Goal: Task Accomplishment & Management: Manage account settings

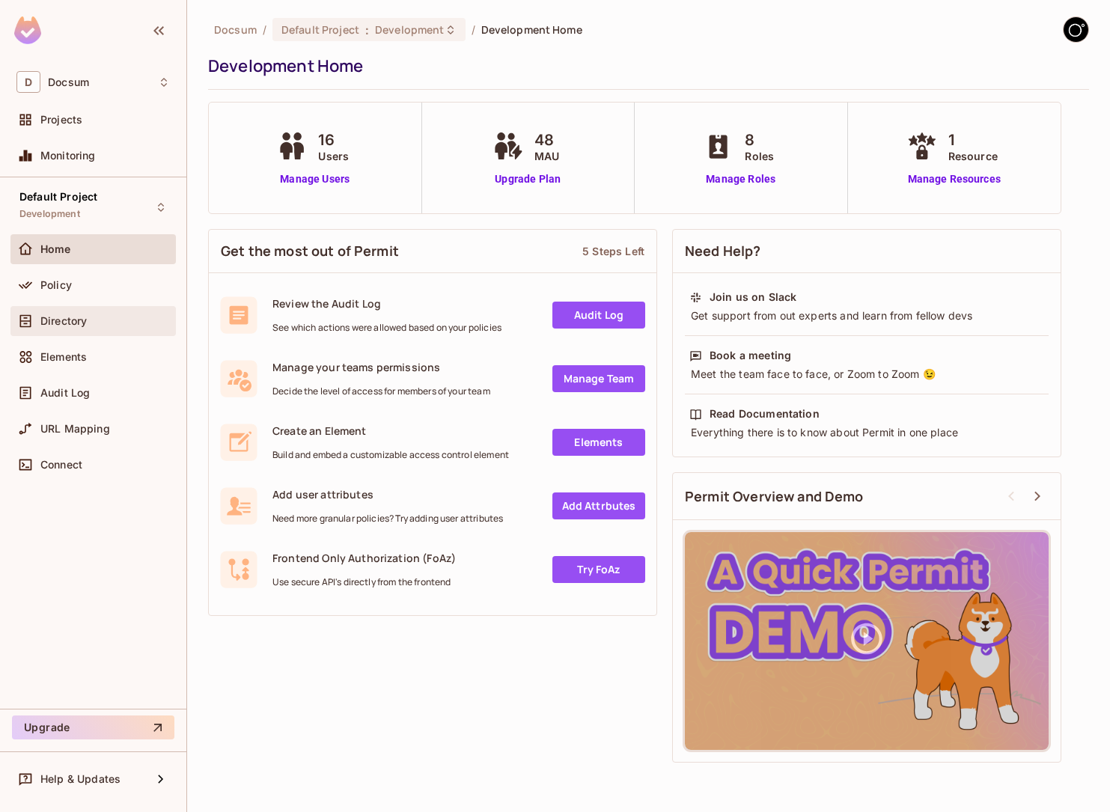
click at [75, 312] on div "Directory" at bounding box center [92, 321] width 153 height 18
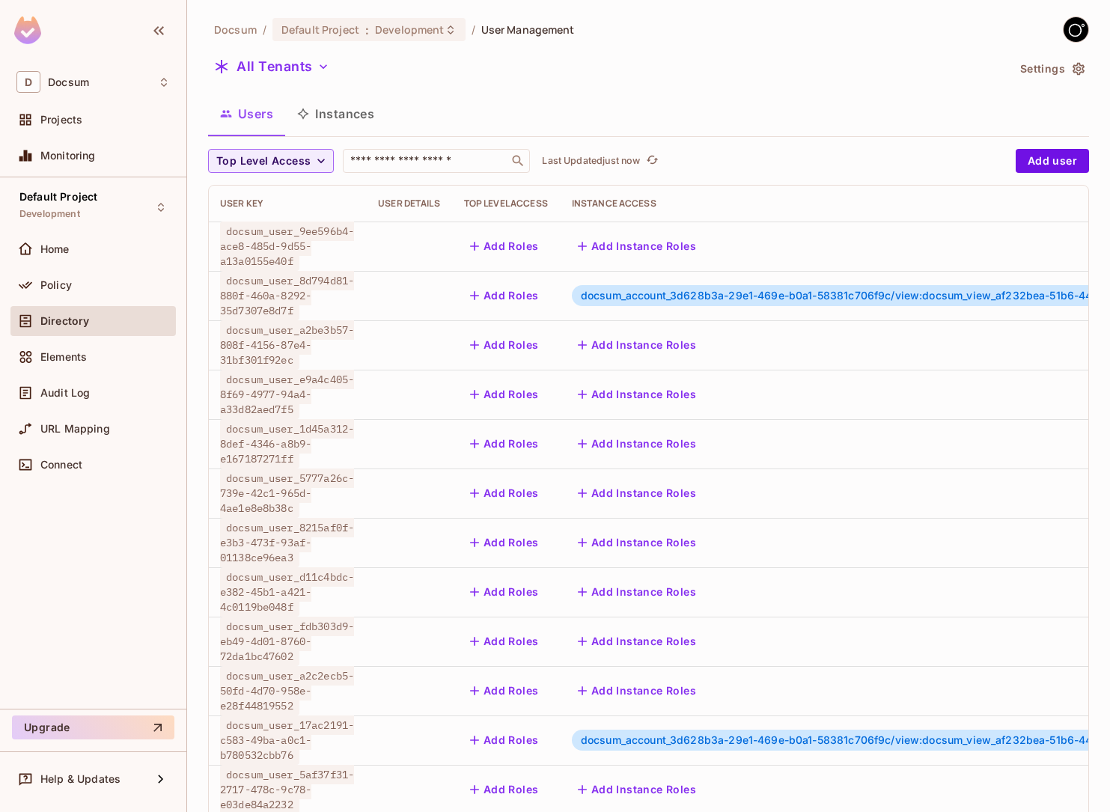
click at [348, 117] on button "Instances" at bounding box center [335, 113] width 101 height 37
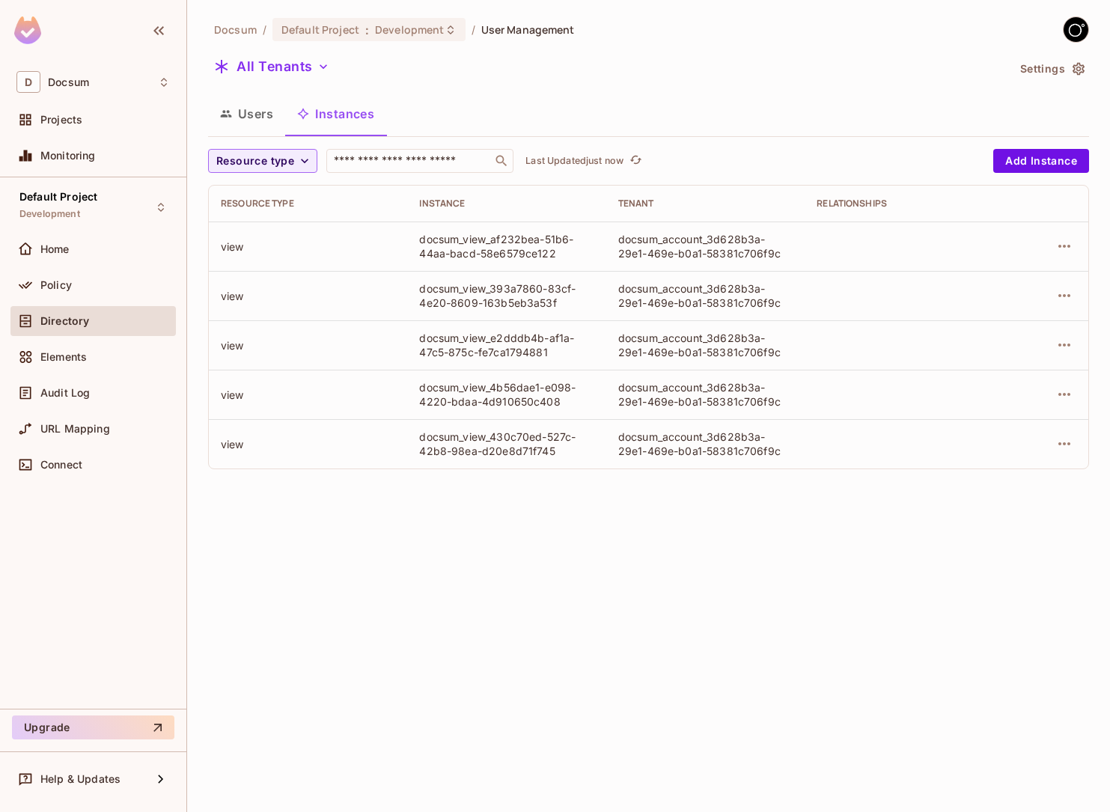
click at [1072, 69] on icon "button" at bounding box center [1078, 68] width 15 height 15
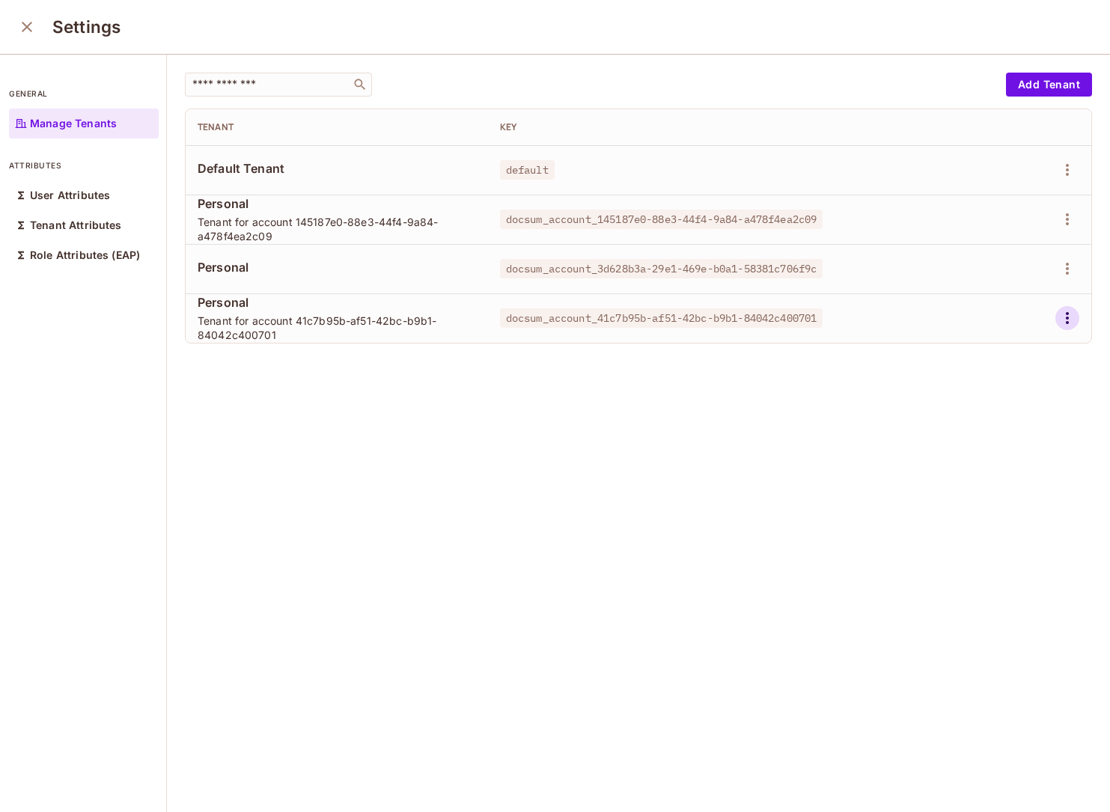
click at [1068, 319] on icon "button" at bounding box center [1067, 318] width 3 height 12
click at [993, 413] on div "Delete Tenant" at bounding box center [1013, 418] width 70 height 15
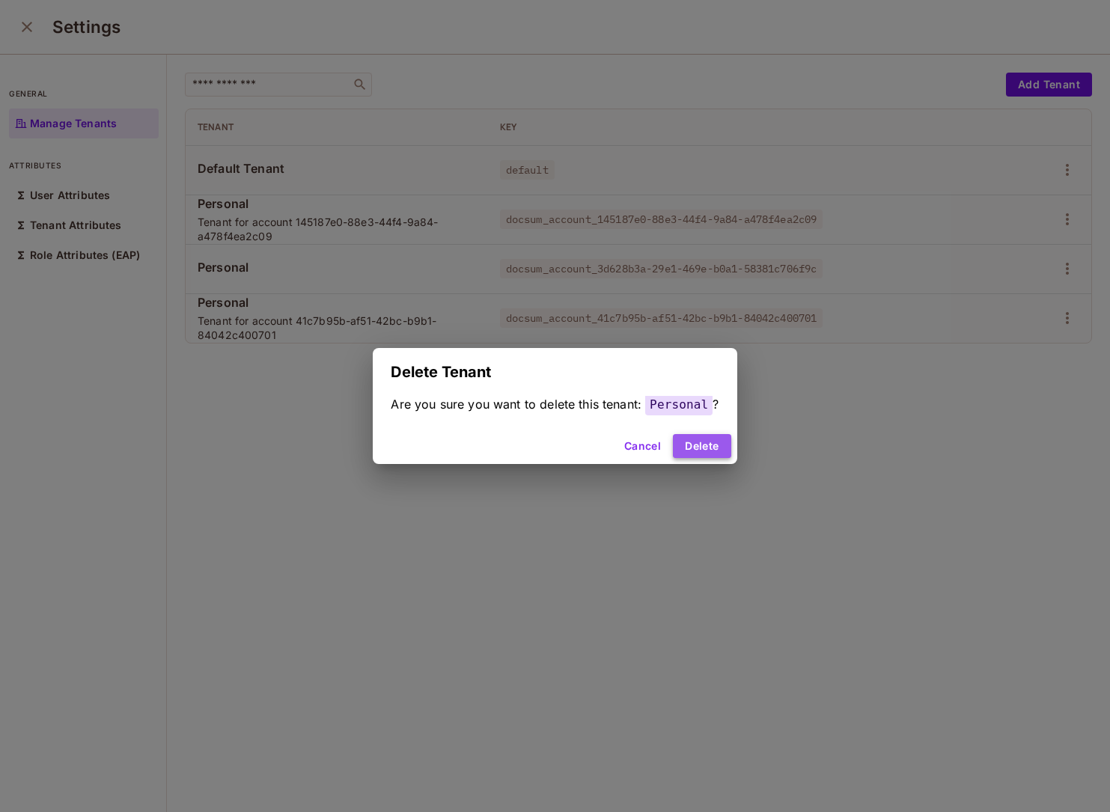
click at [699, 440] on button "Delete" at bounding box center [702, 446] width 58 height 24
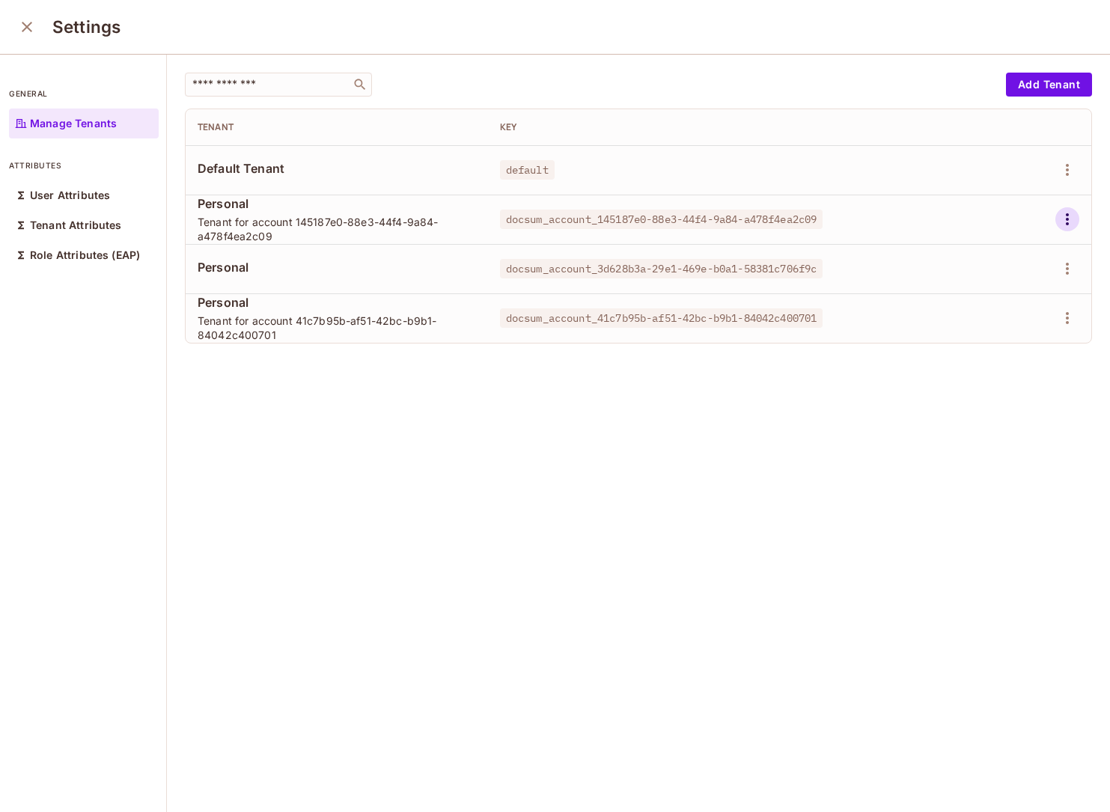
click at [1062, 220] on icon "button" at bounding box center [1067, 219] width 18 height 18
click at [968, 318] on div "Delete Tenant" at bounding box center [1000, 320] width 105 height 24
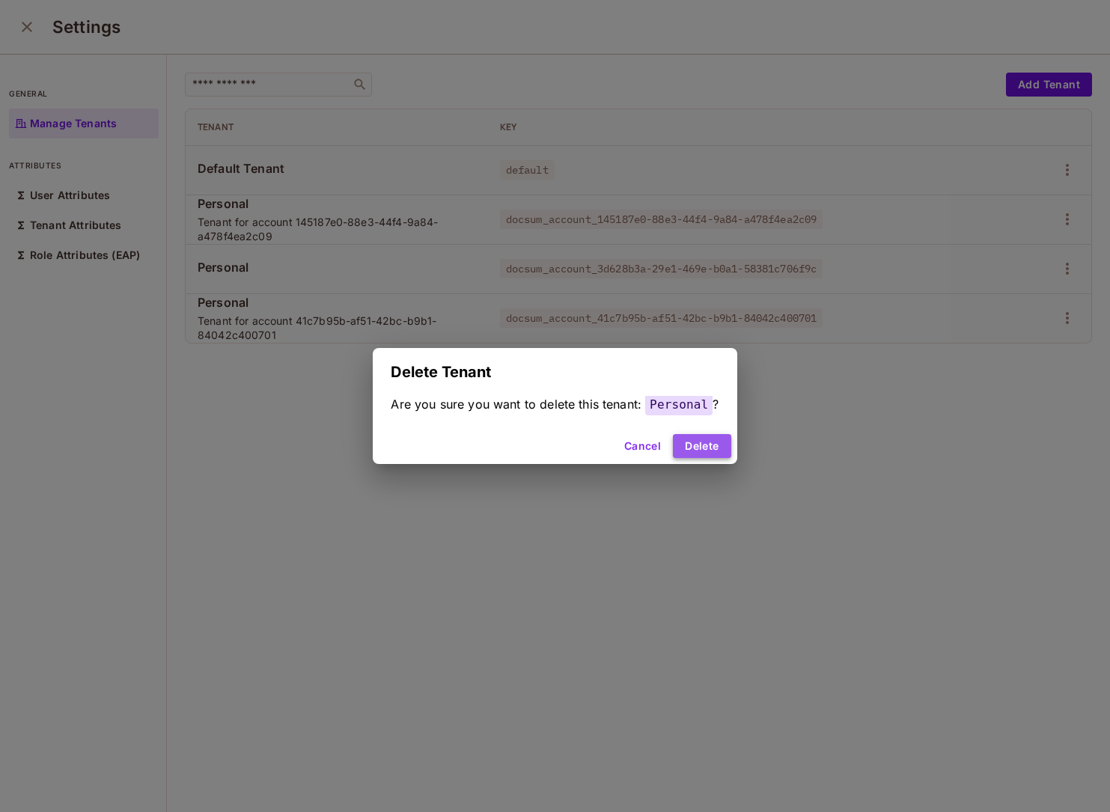
click at [706, 453] on button "Delete" at bounding box center [702, 446] width 58 height 24
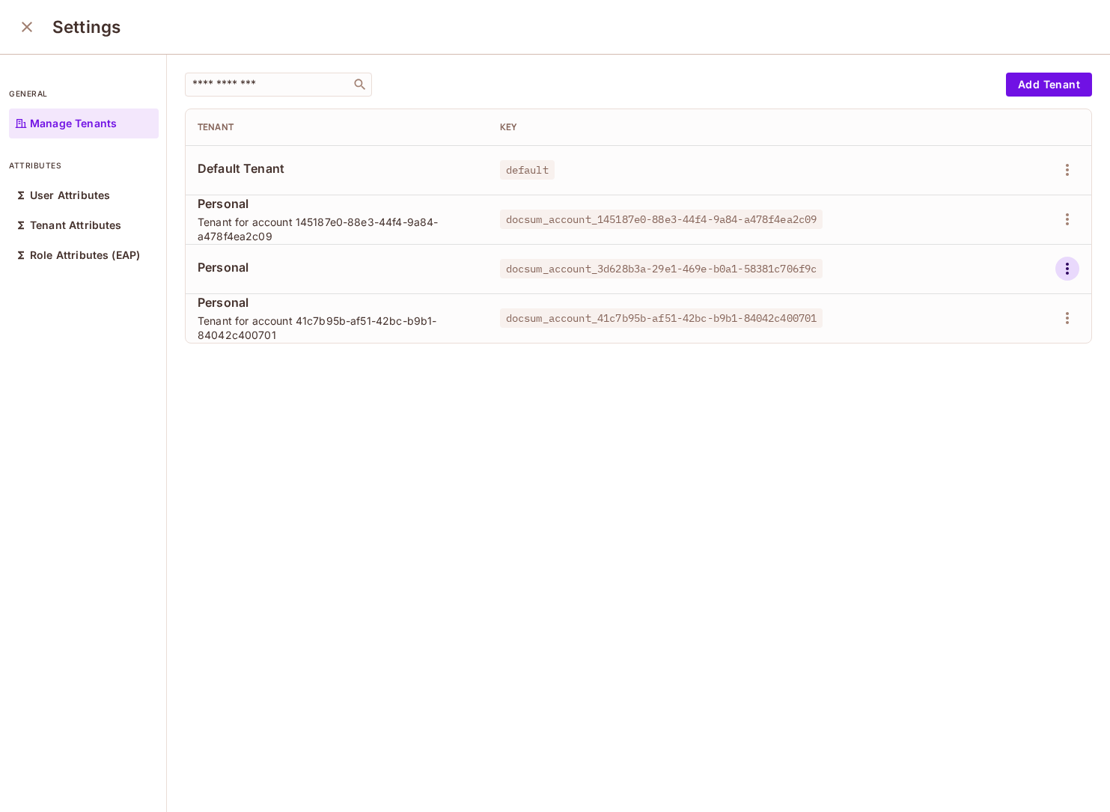
click at [1069, 264] on icon "button" at bounding box center [1067, 269] width 18 height 18
click at [980, 365] on div "Delete Tenant" at bounding box center [1013, 368] width 70 height 15
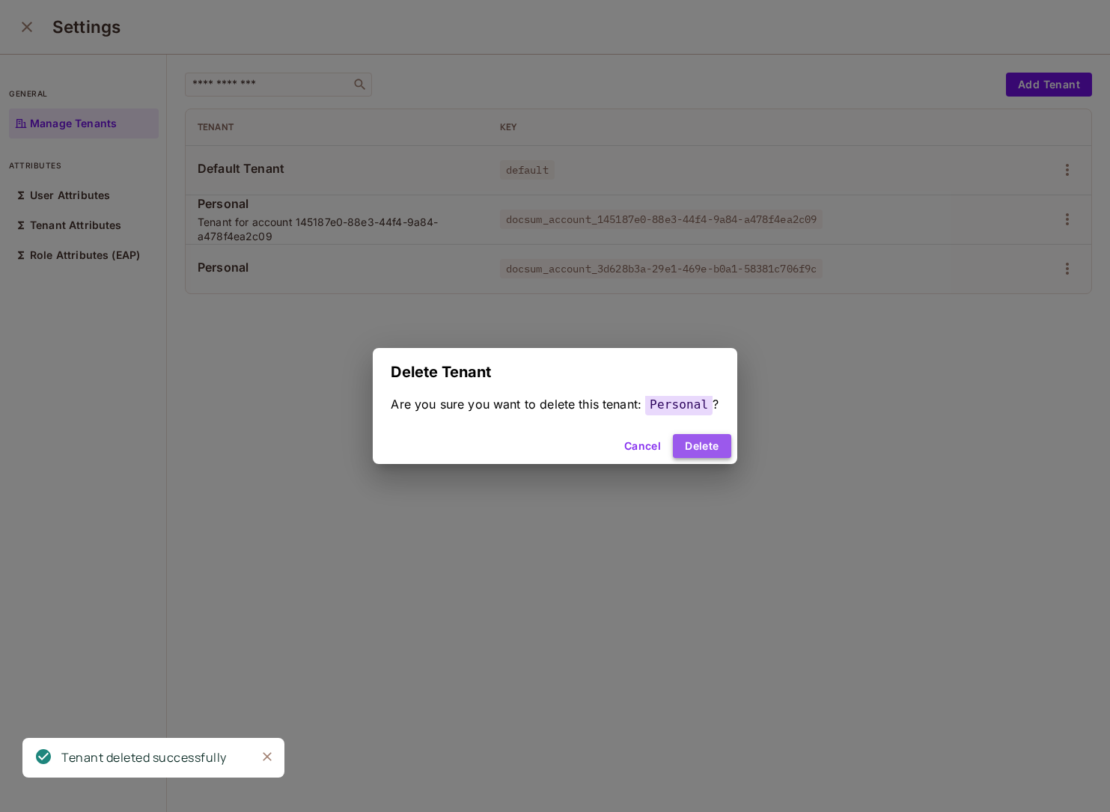
click at [727, 447] on button "Delete" at bounding box center [702, 446] width 58 height 24
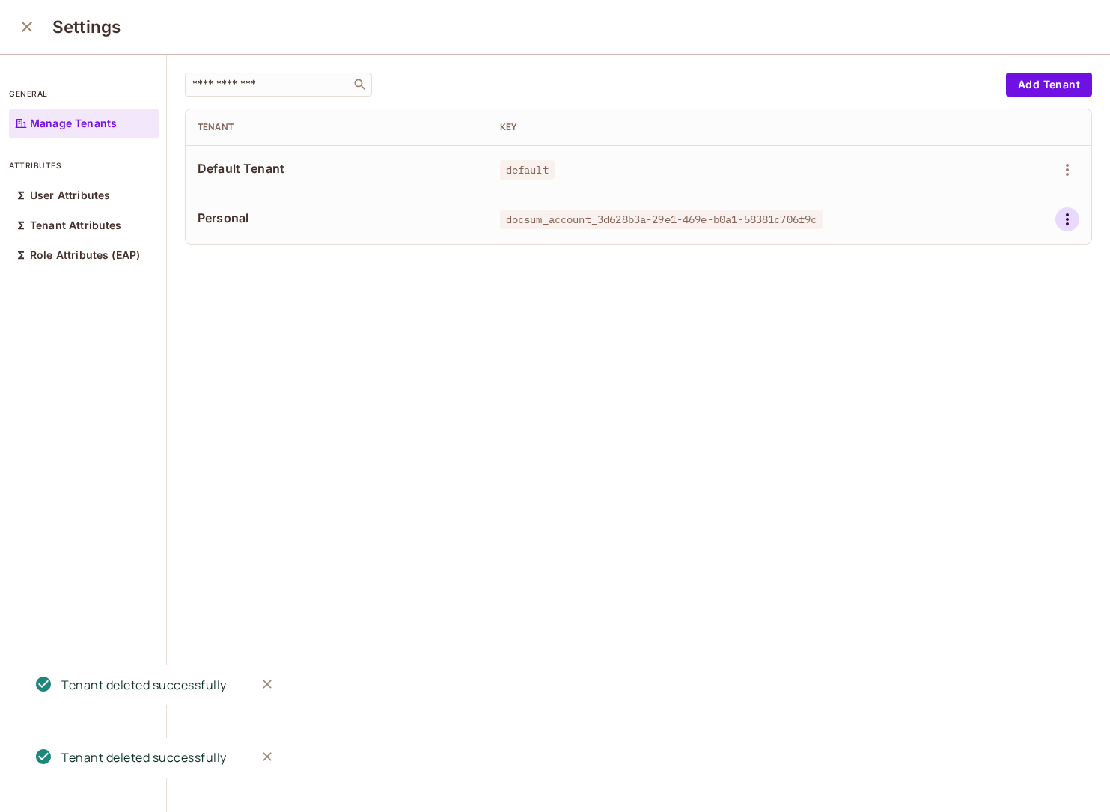
click at [1066, 221] on icon "button" at bounding box center [1067, 219] width 18 height 18
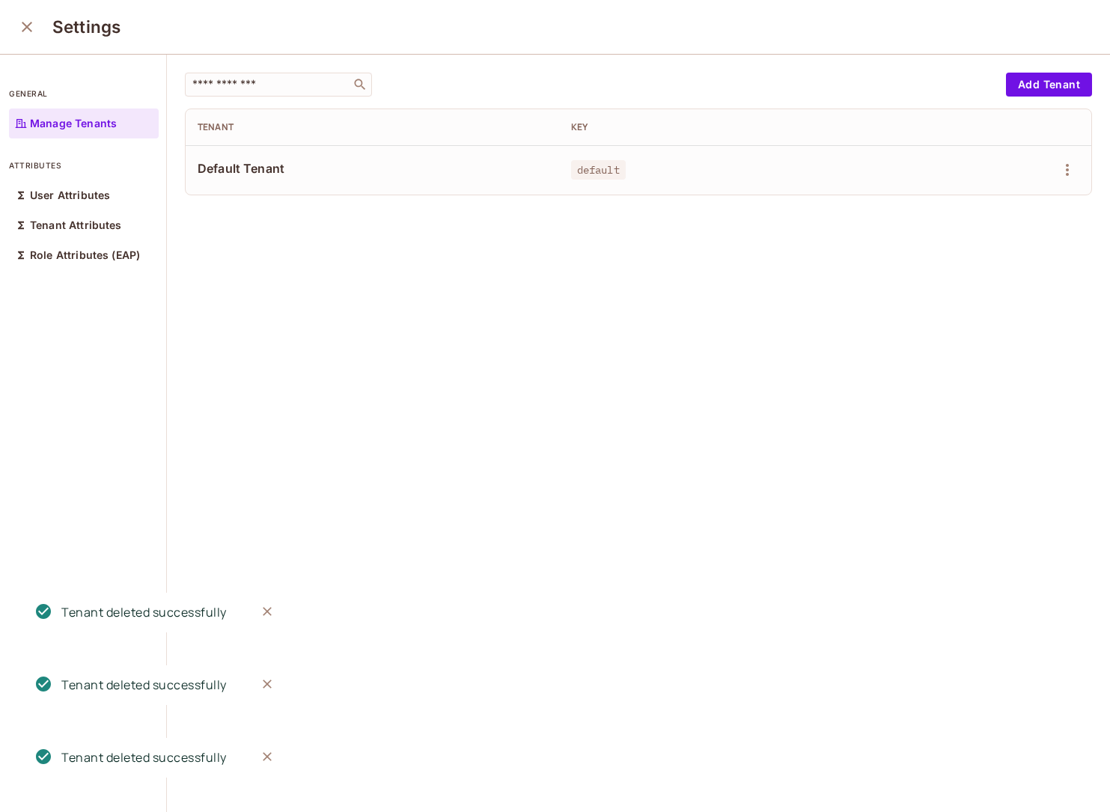
click at [980, 317] on div "​ Add Tenant Tenant Key Default Tenant default" at bounding box center [638, 434] width 943 height 759
click at [36, 26] on button "close" at bounding box center [27, 27] width 30 height 30
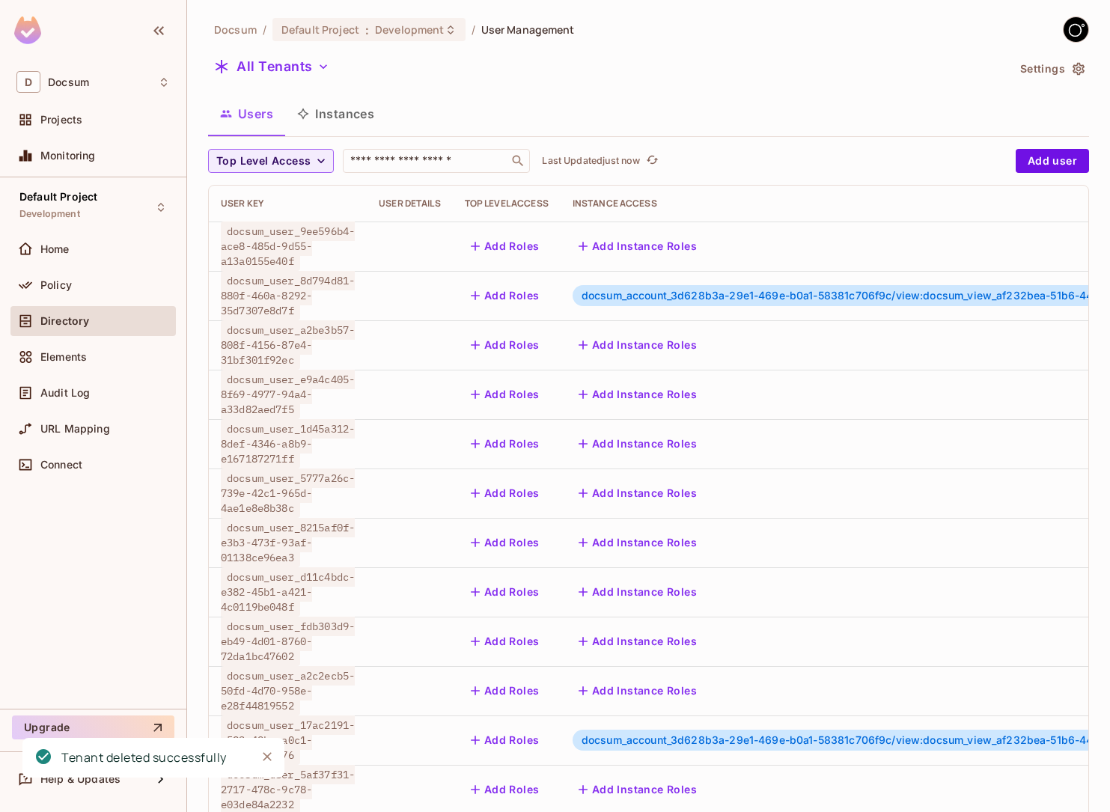
click at [361, 121] on button "Instances" at bounding box center [335, 113] width 101 height 37
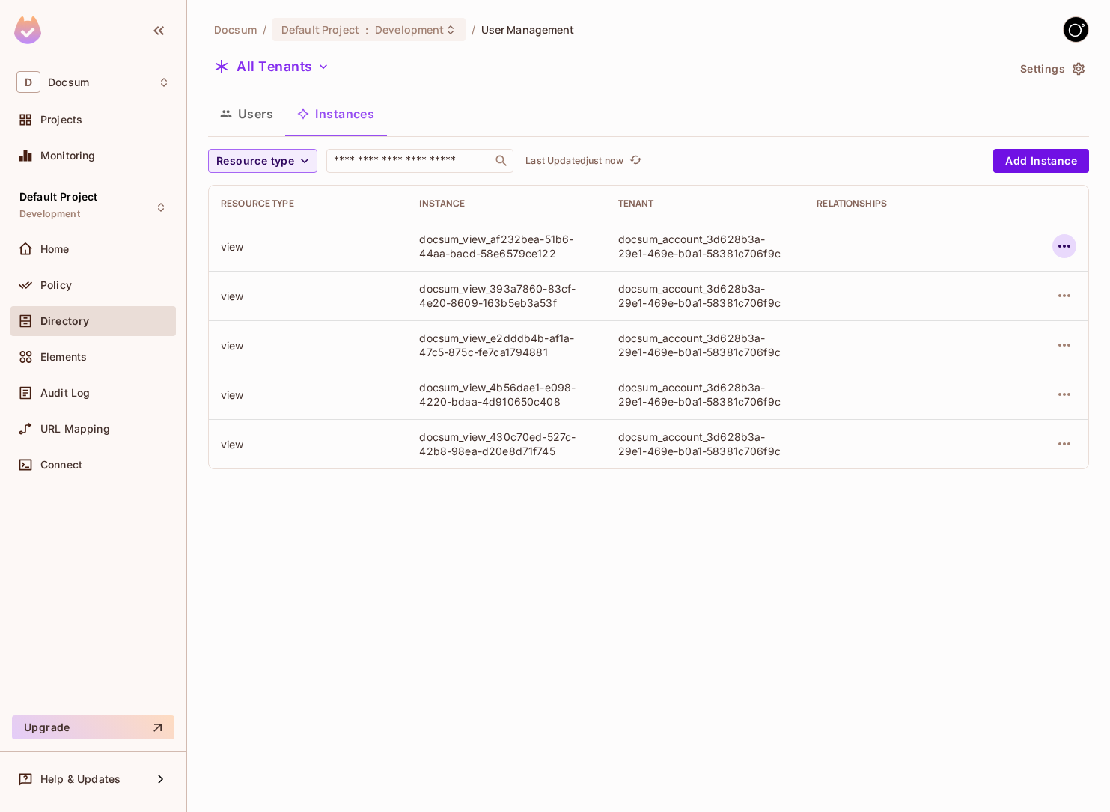
click at [1063, 241] on icon "button" at bounding box center [1064, 246] width 18 height 18
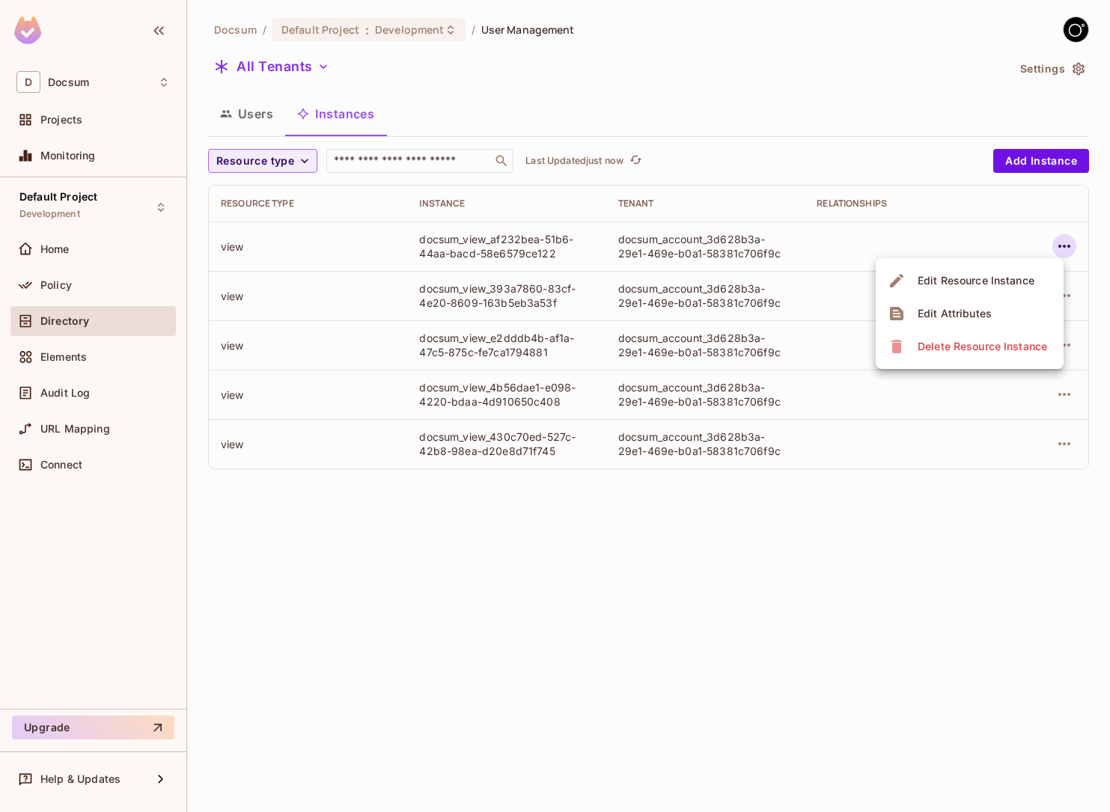
click at [974, 341] on div "Delete Resource Instance" at bounding box center [981, 346] width 129 height 15
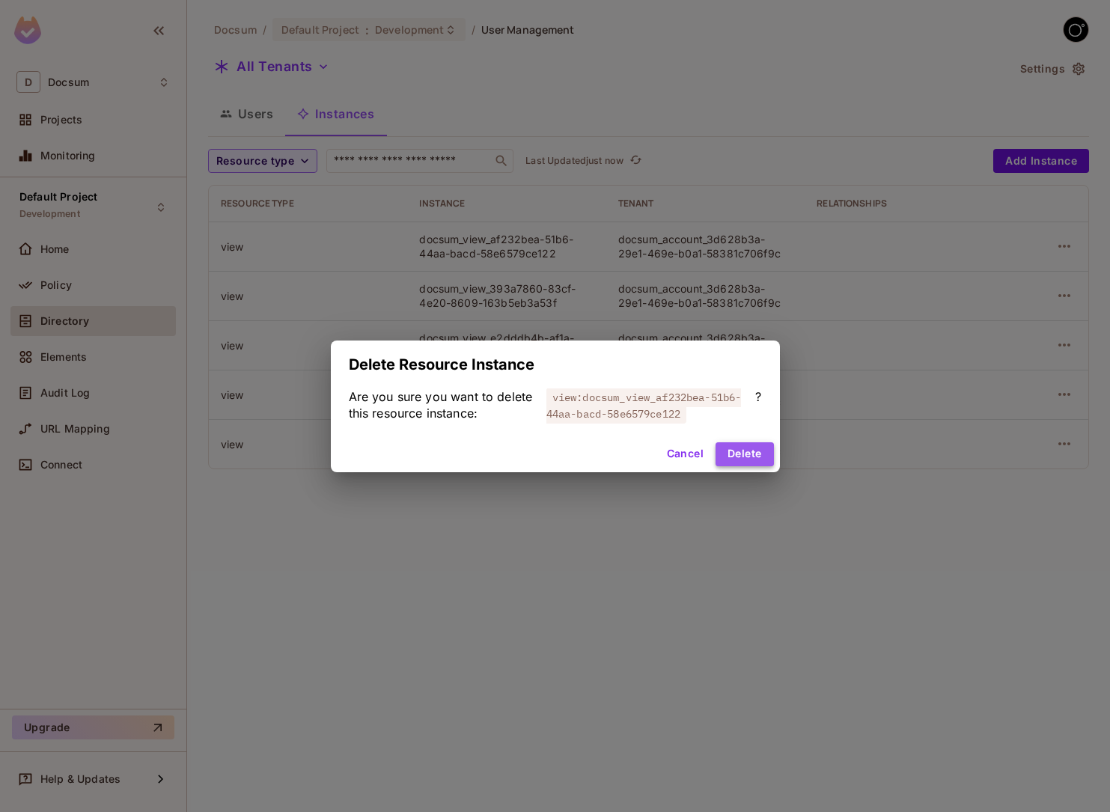
click at [744, 449] on button "Delete" at bounding box center [744, 454] width 58 height 24
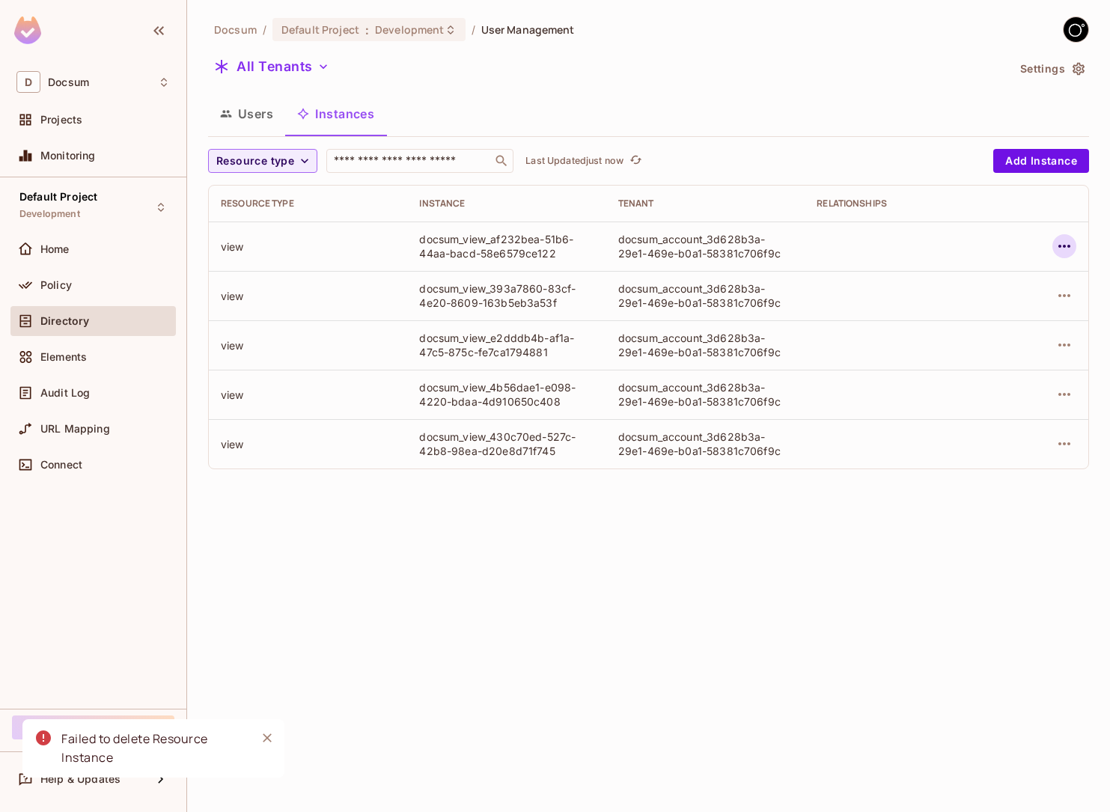
click at [1066, 248] on icon "button" at bounding box center [1064, 246] width 18 height 18
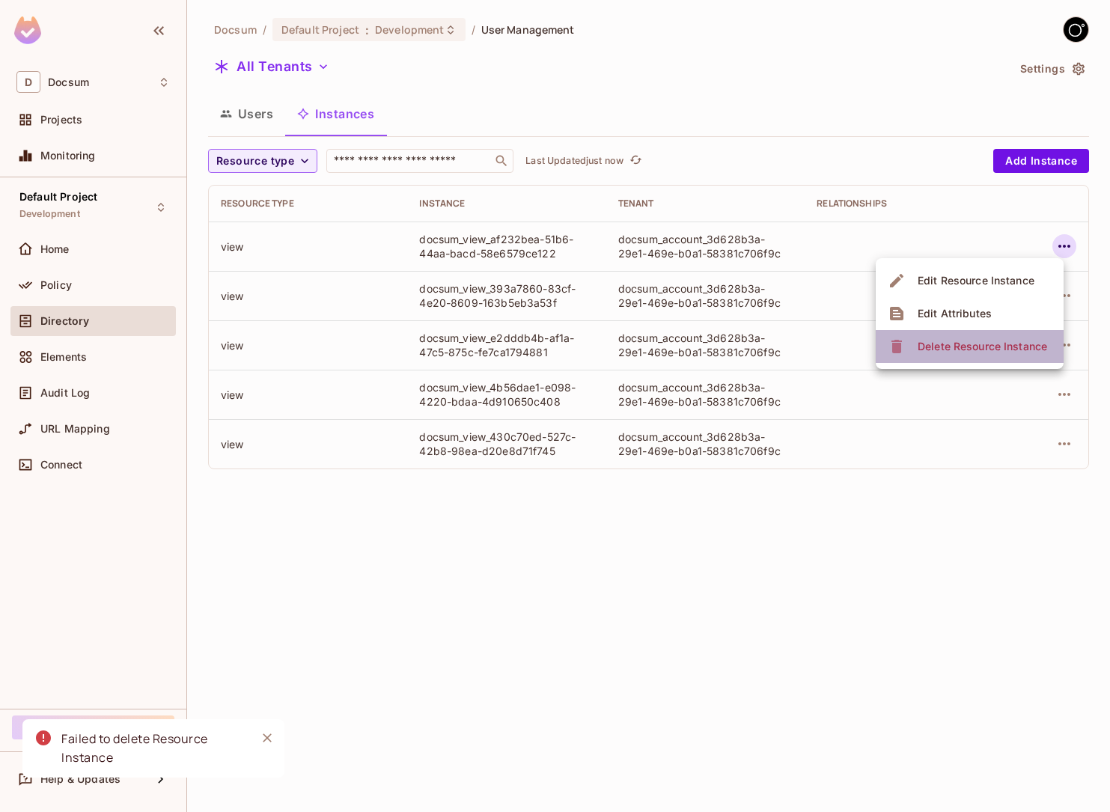
click at [994, 346] on div "Delete Resource Instance" at bounding box center [981, 346] width 129 height 15
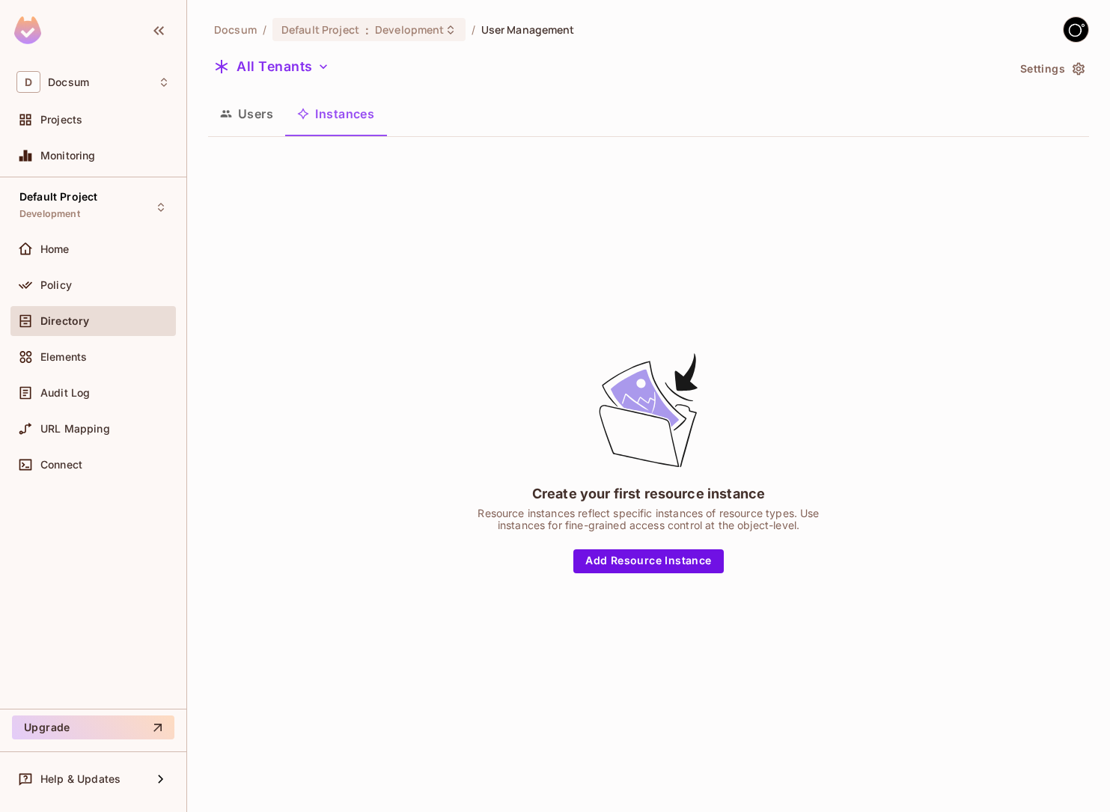
click at [251, 109] on button "Users" at bounding box center [246, 113] width 77 height 37
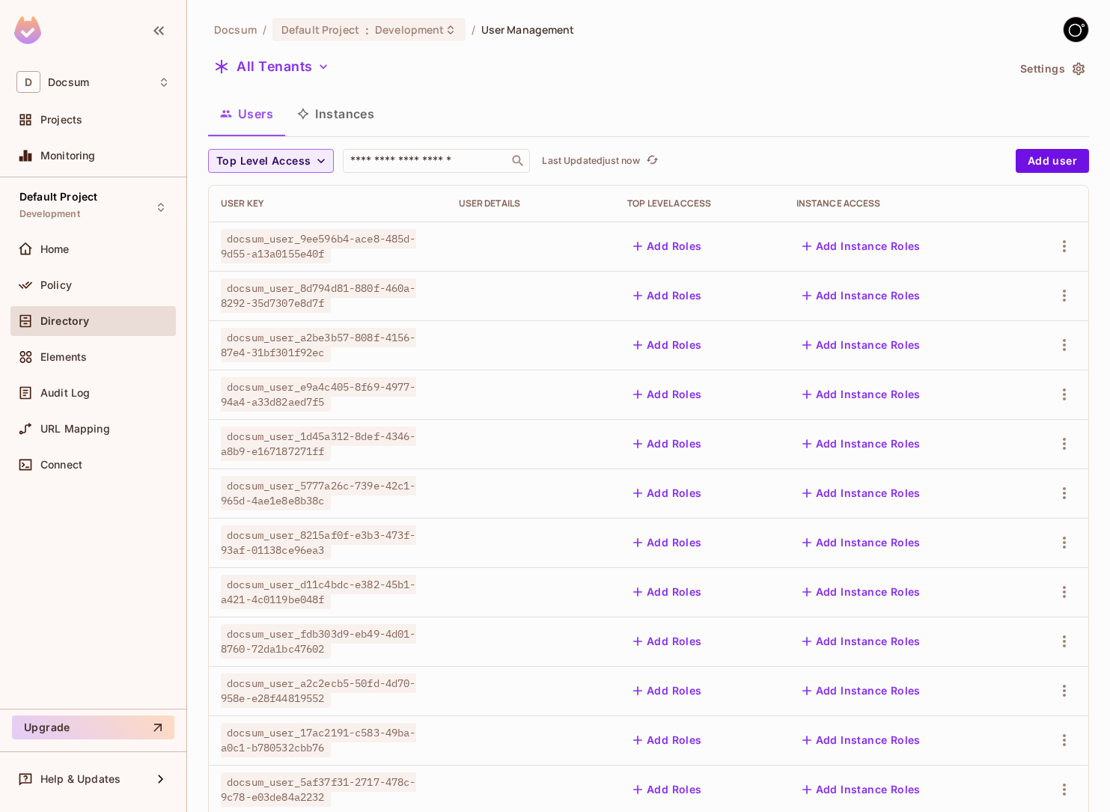
scroll to position [233, 0]
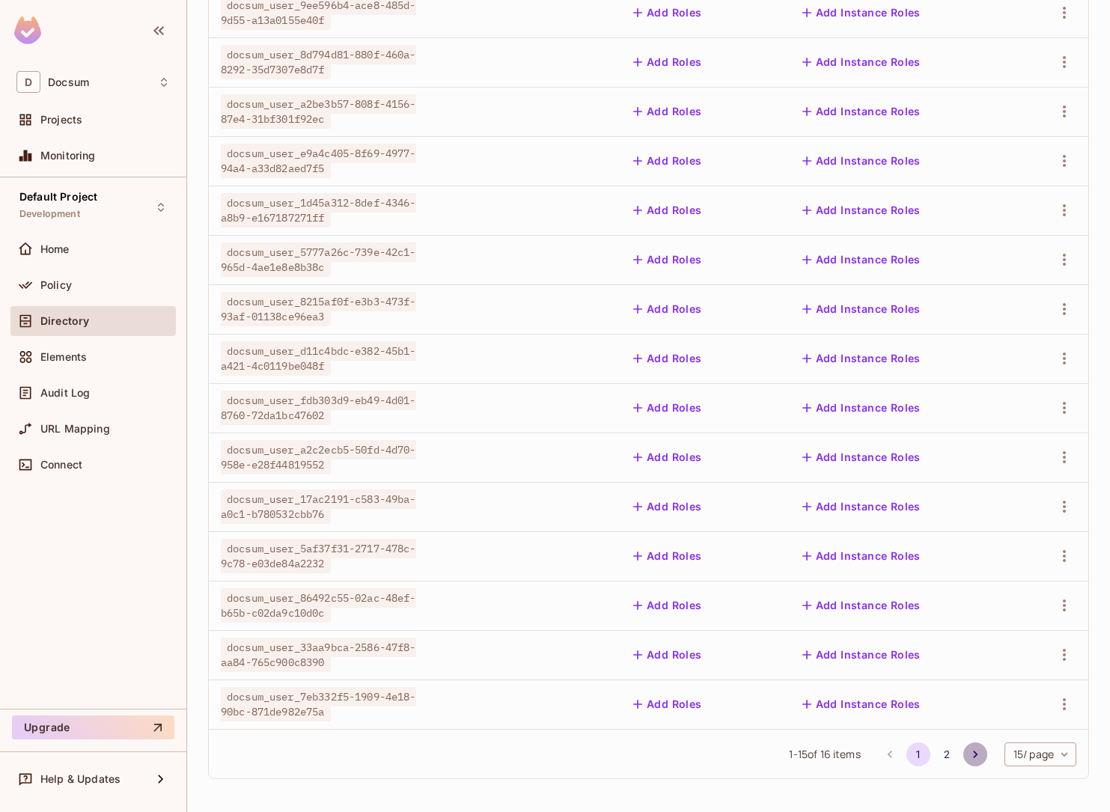
click at [963, 754] on button "Go to next page" at bounding box center [975, 754] width 24 height 24
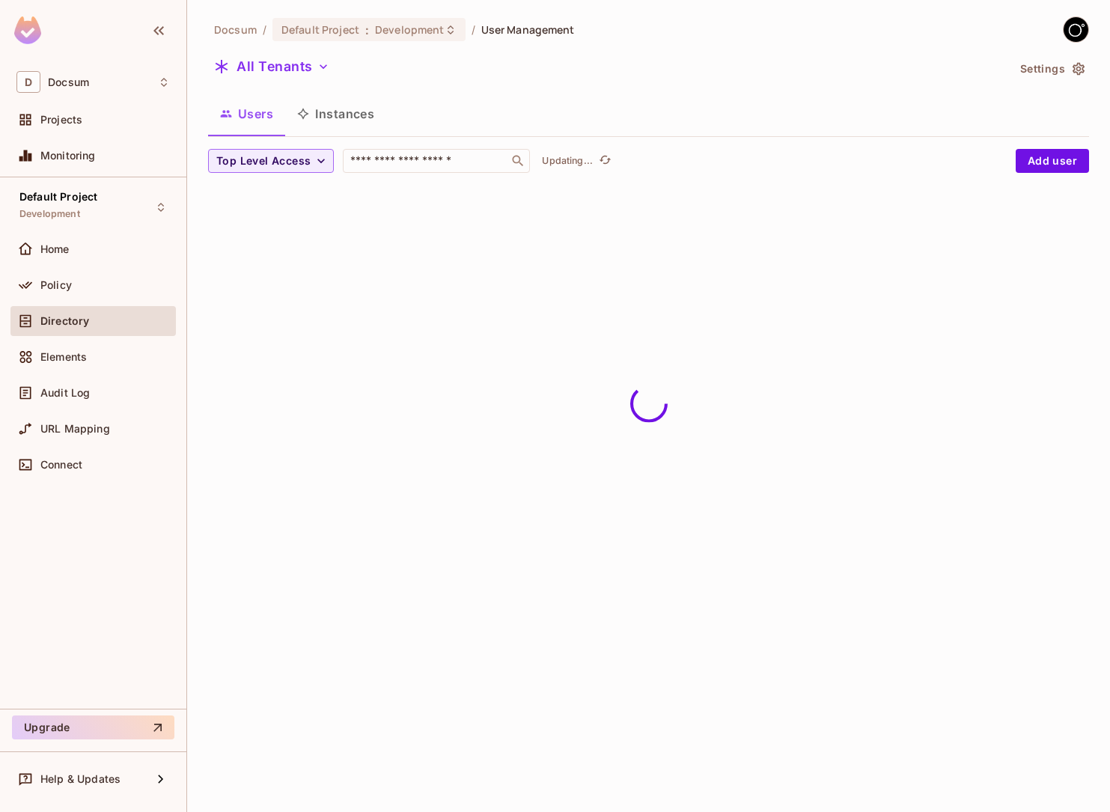
scroll to position [0, 0]
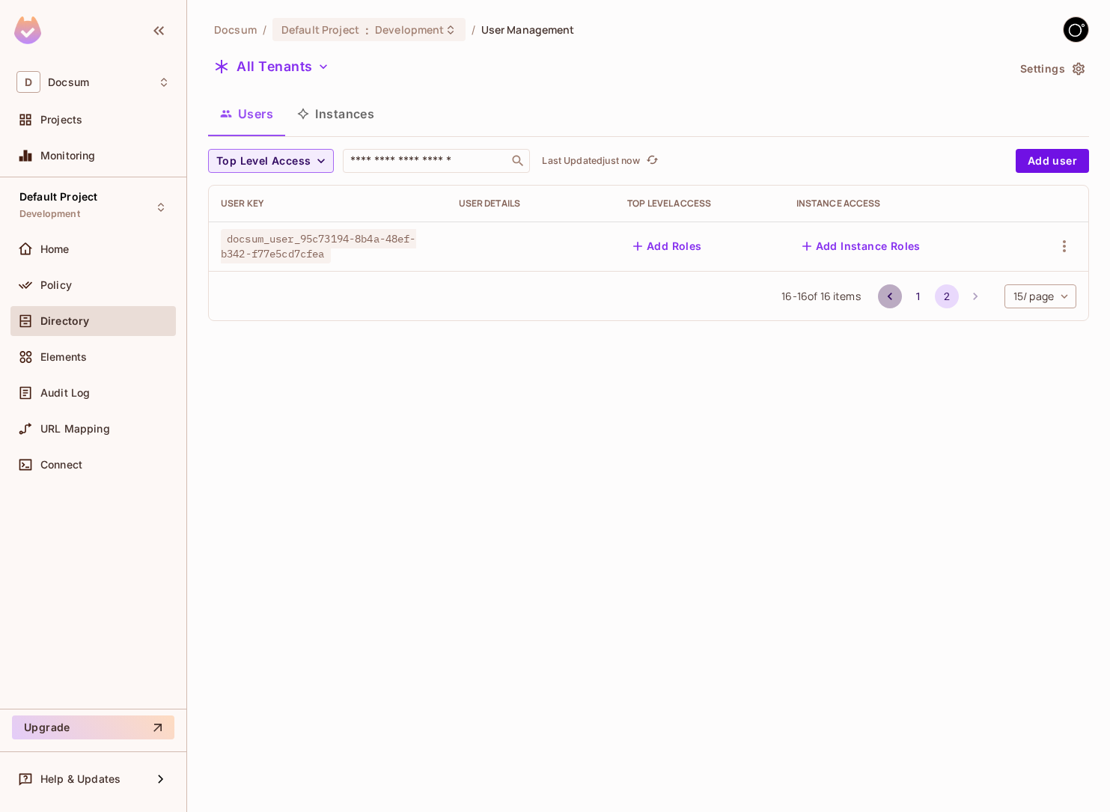
click at [885, 300] on icon "Go to previous page" at bounding box center [889, 296] width 15 height 15
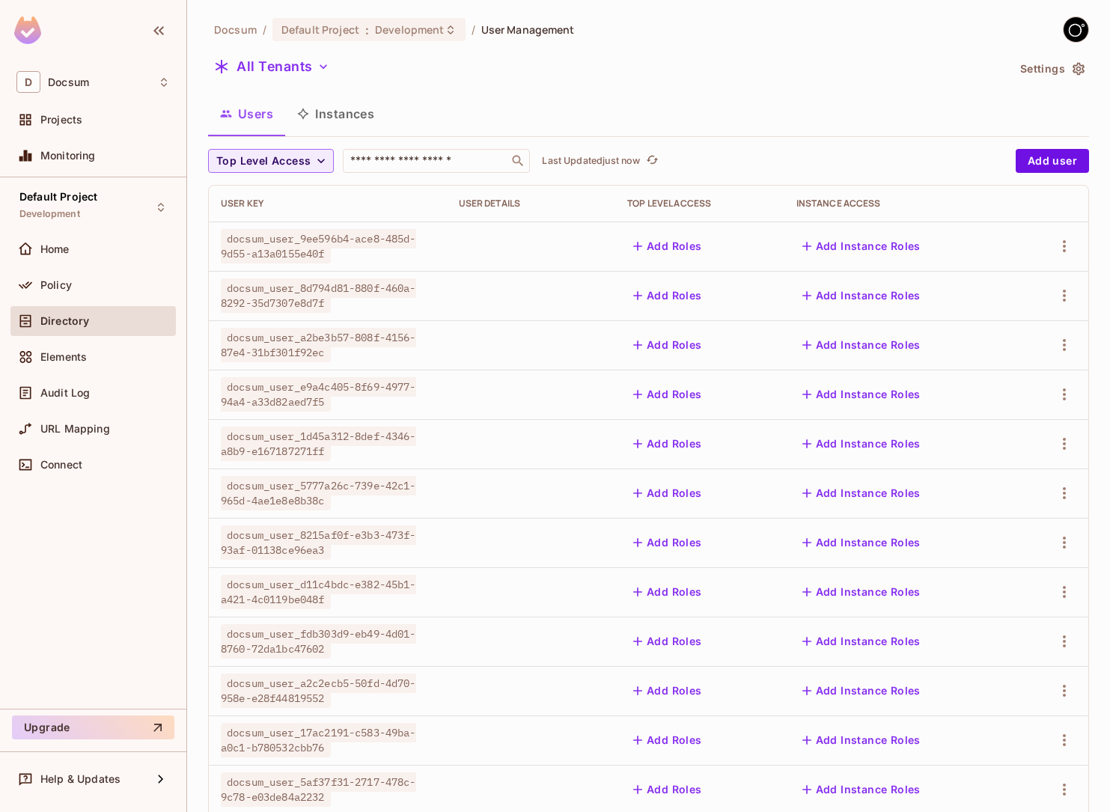
scroll to position [233, 0]
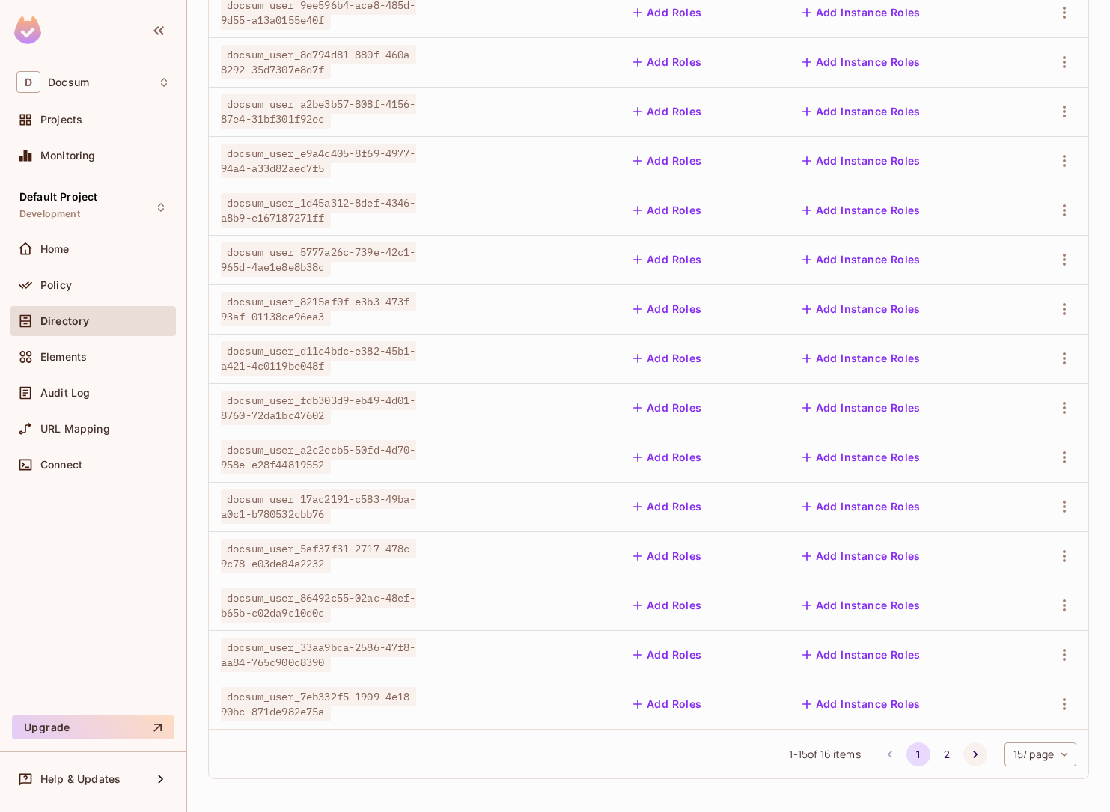
click at [968, 761] on icon "Go to next page" at bounding box center [975, 754] width 15 height 15
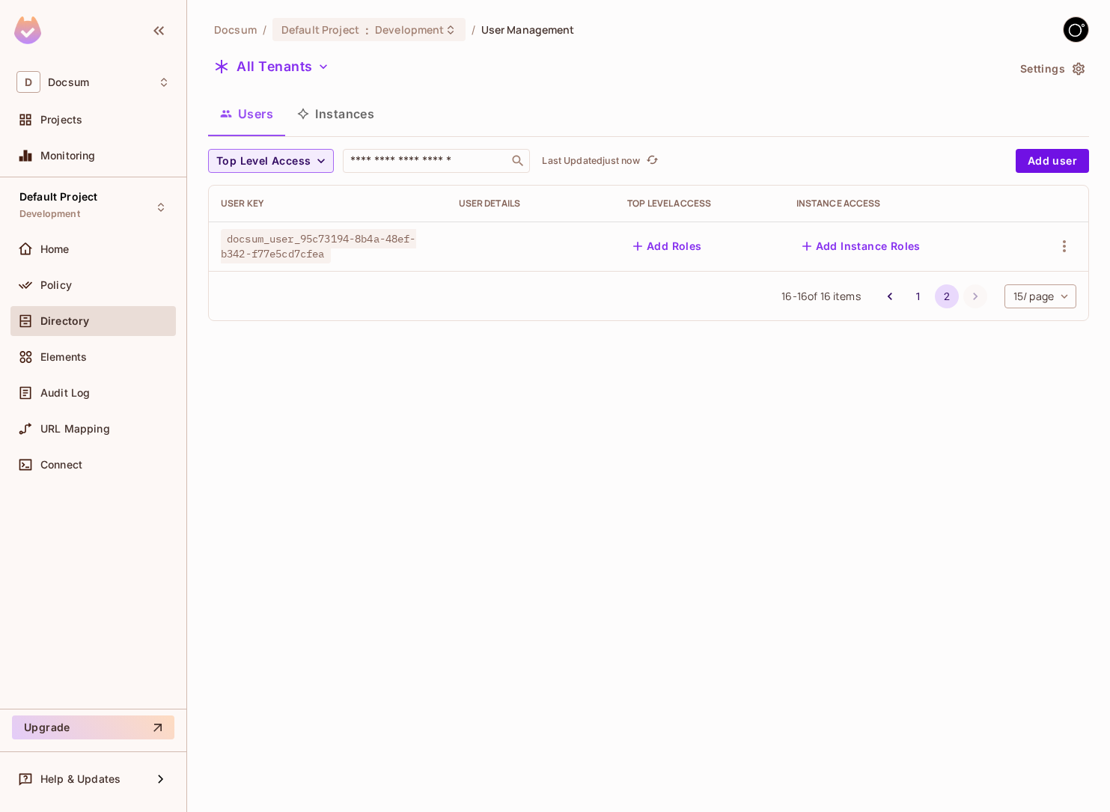
scroll to position [0, 0]
click at [1057, 254] on icon "button" at bounding box center [1064, 246] width 18 height 18
click at [968, 379] on div "Delete User" at bounding box center [997, 379] width 59 height 15
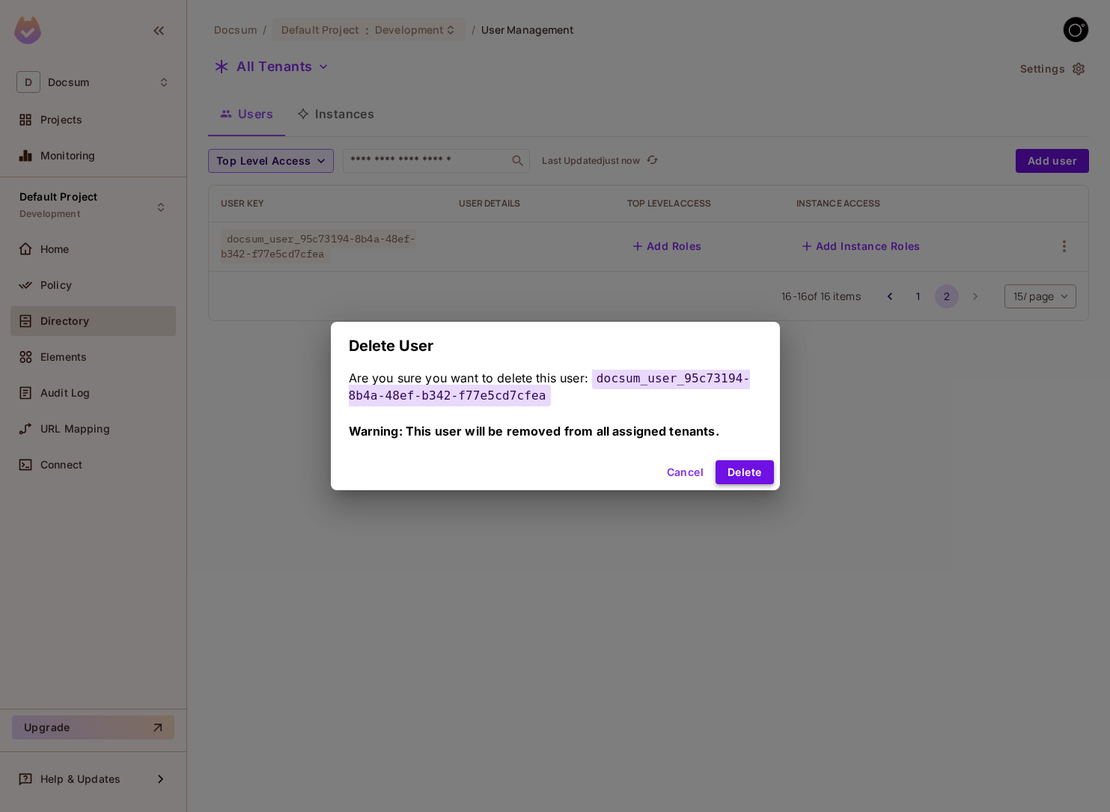
click at [742, 475] on button "Delete" at bounding box center [744, 472] width 58 height 24
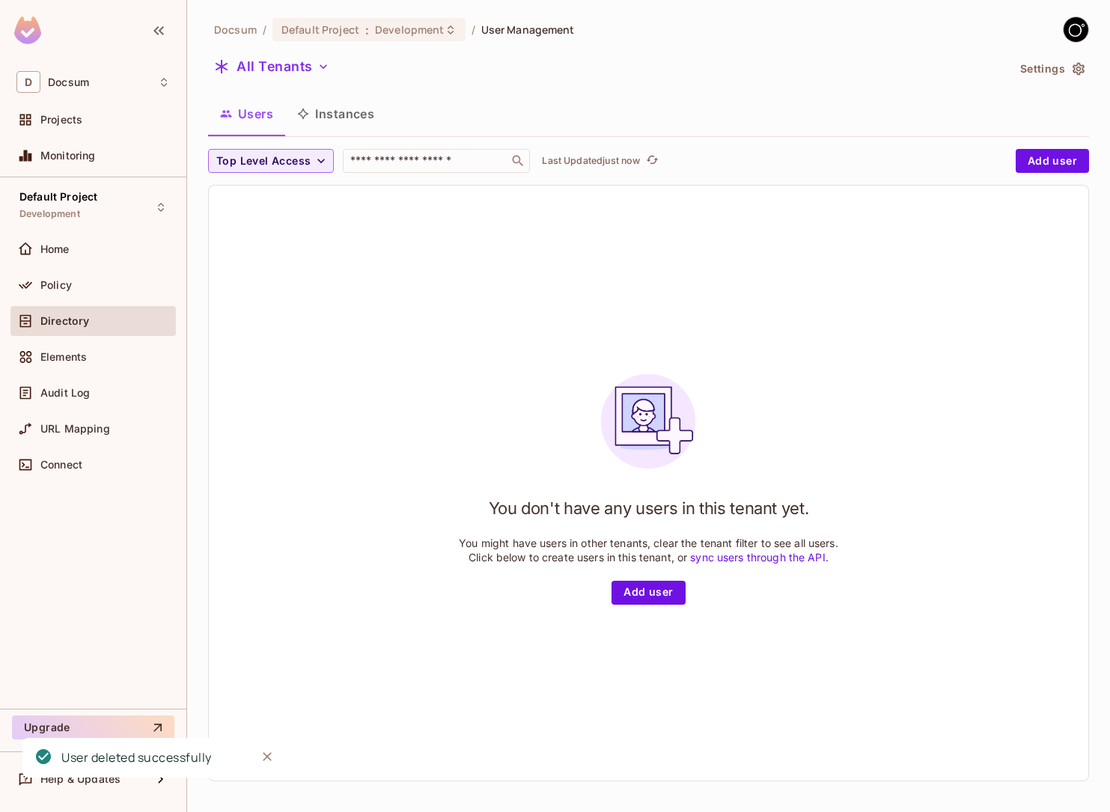
scroll to position [2, 0]
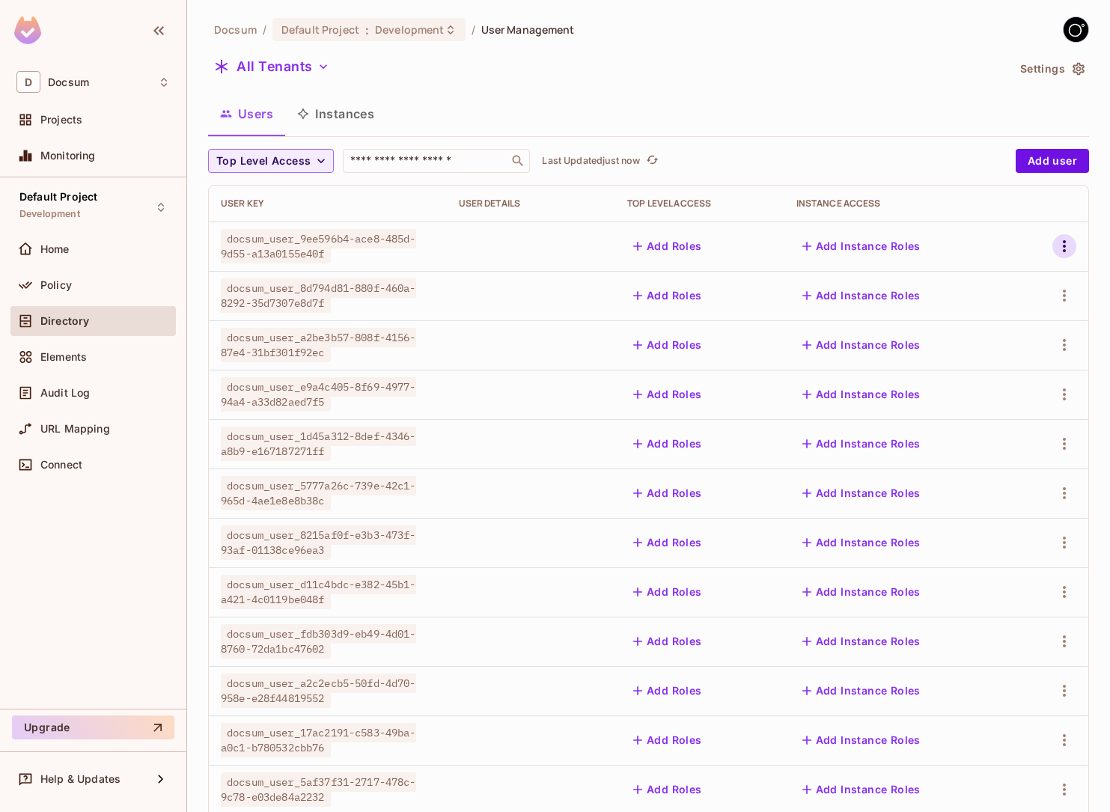
click at [1066, 242] on icon "button" at bounding box center [1064, 246] width 18 height 18
click at [980, 374] on div "Delete User" at bounding box center [997, 379] width 59 height 15
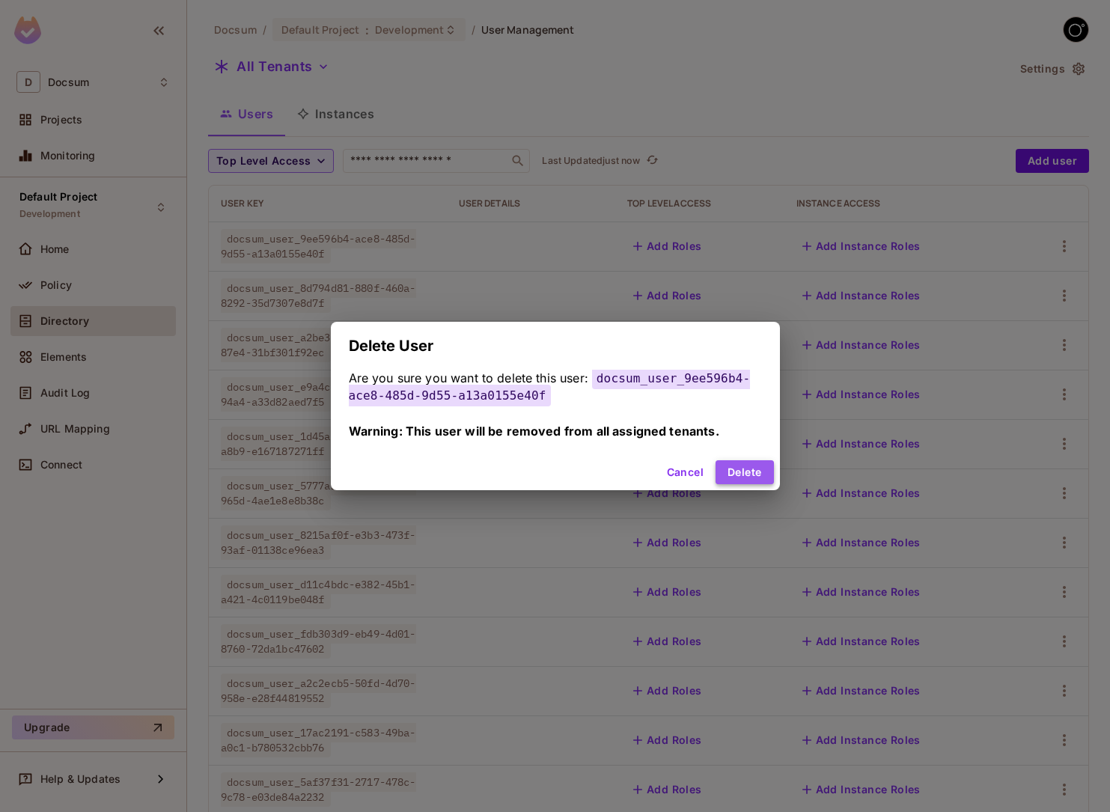
click at [741, 479] on button "Delete" at bounding box center [744, 472] width 58 height 24
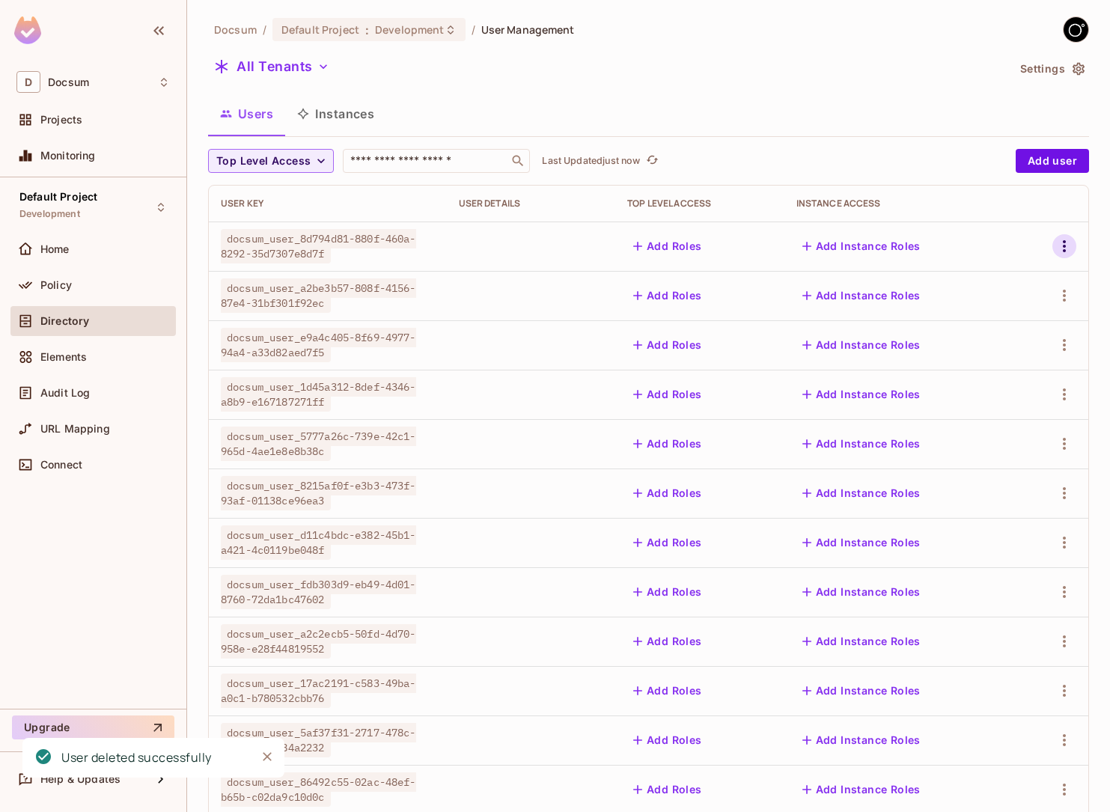
click at [1072, 247] on icon "button" at bounding box center [1064, 246] width 18 height 18
click at [966, 393] on li "Delete User" at bounding box center [995, 379] width 139 height 33
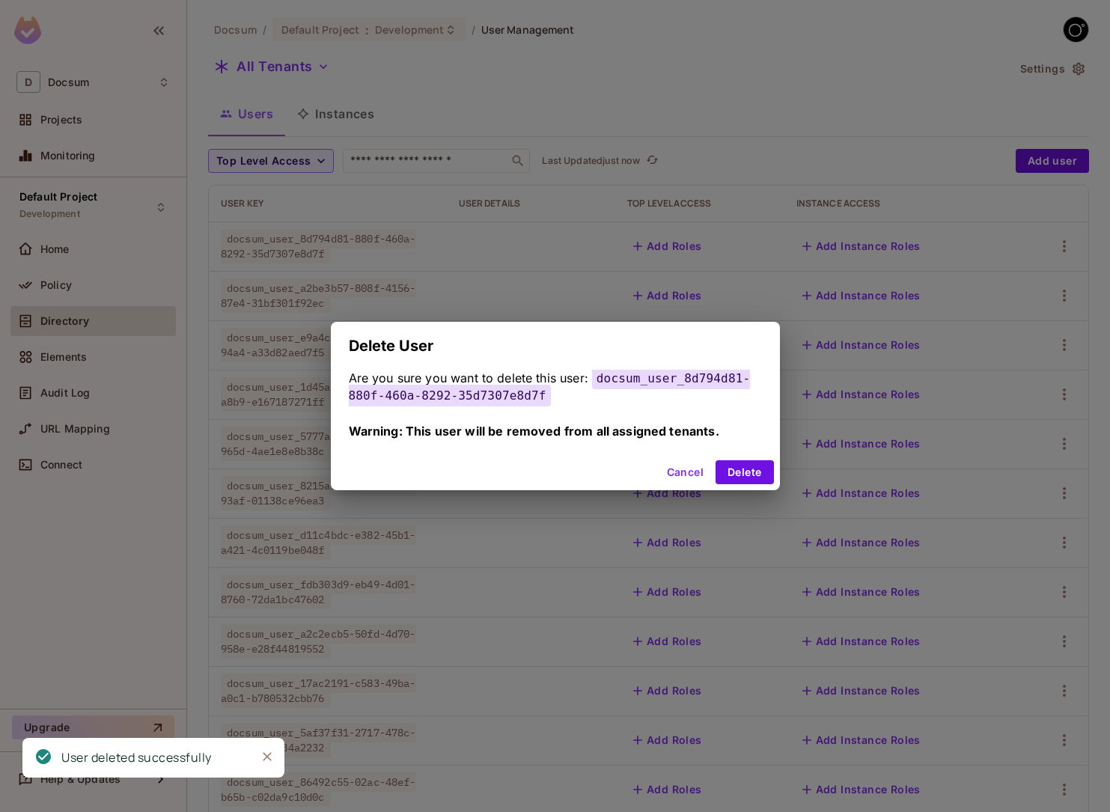
click at [757, 484] on div "Cancel Delete" at bounding box center [555, 472] width 449 height 36
click at [762, 468] on button "Delete" at bounding box center [744, 472] width 58 height 24
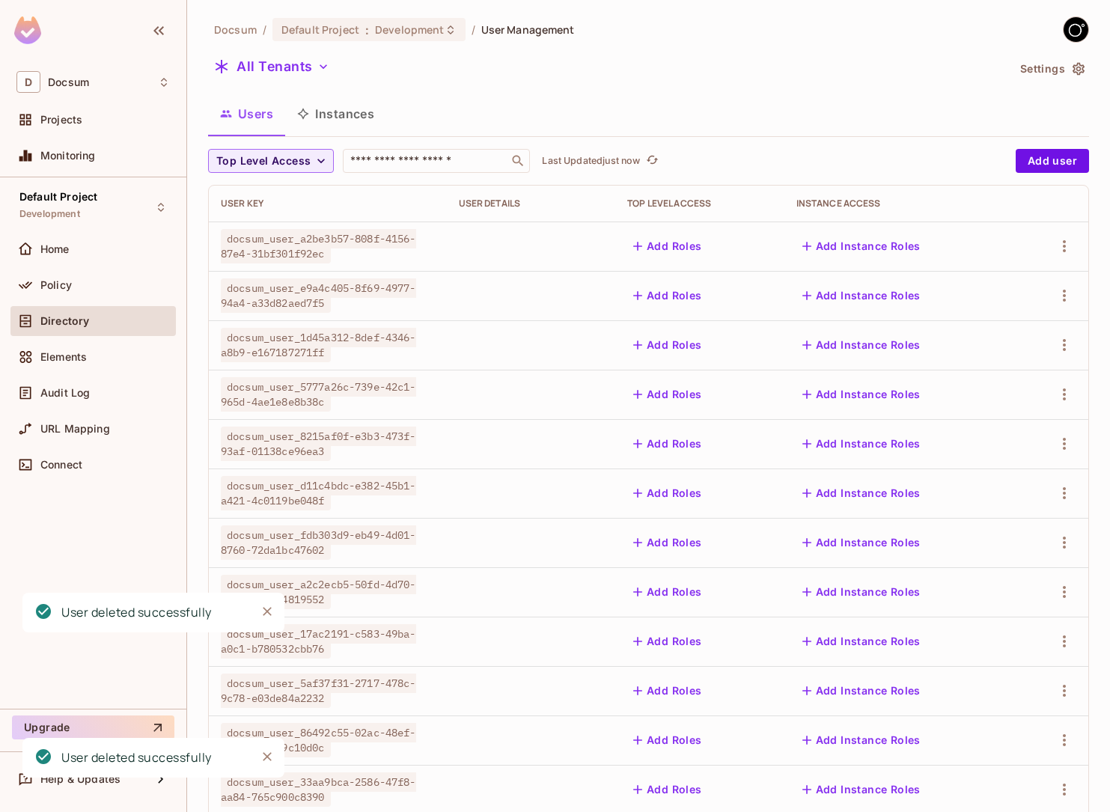
click at [1072, 227] on td at bounding box center [1052, 245] width 72 height 49
click at [1067, 239] on icon "button" at bounding box center [1064, 246] width 18 height 18
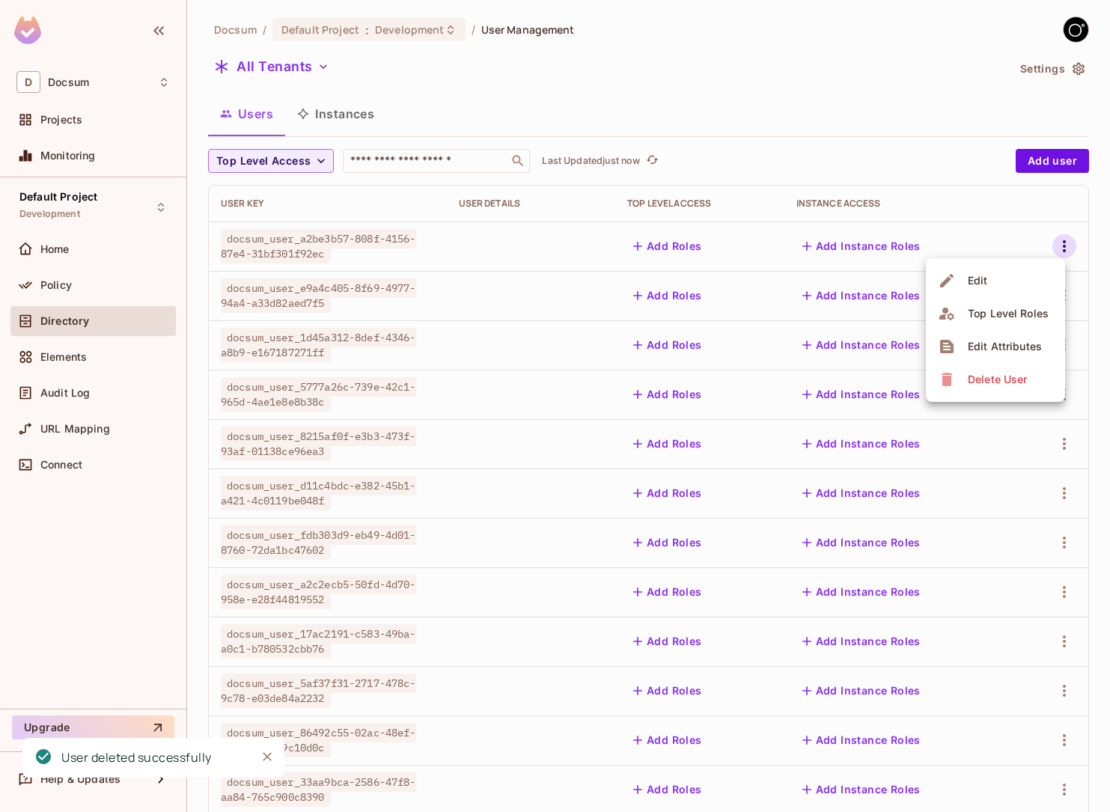
click at [955, 383] on div "Delete User" at bounding box center [985, 379] width 94 height 24
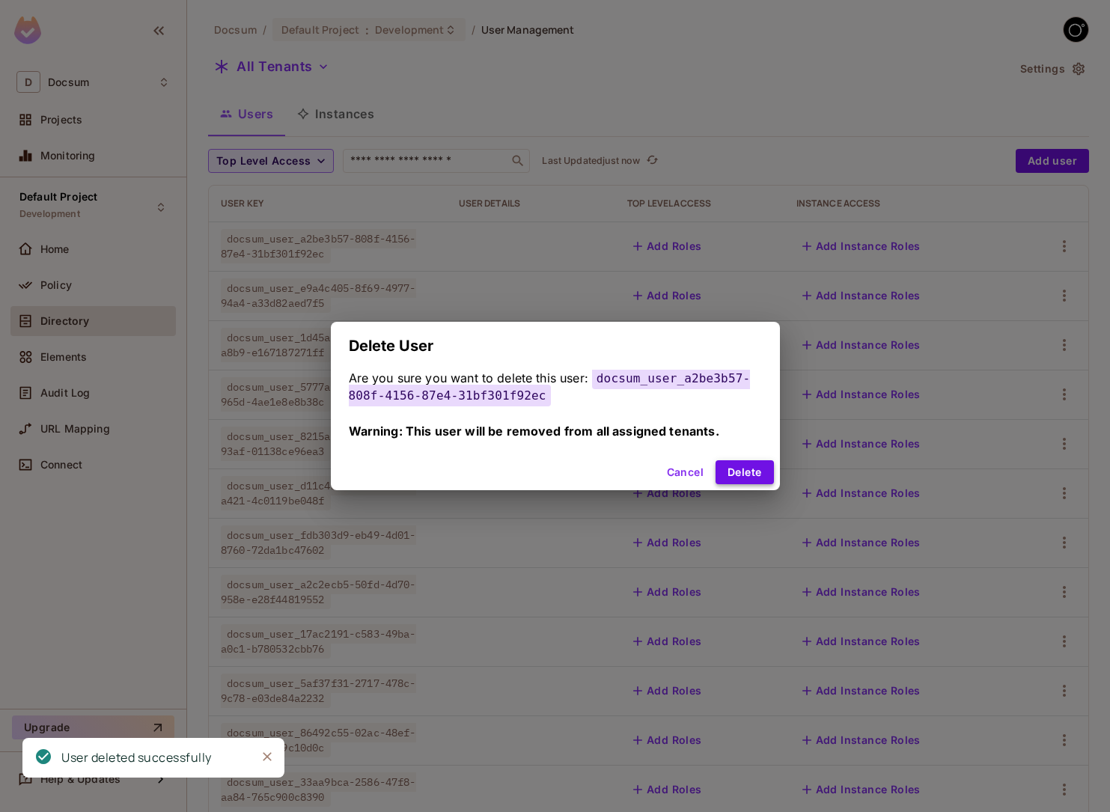
click at [747, 477] on button "Delete" at bounding box center [744, 472] width 58 height 24
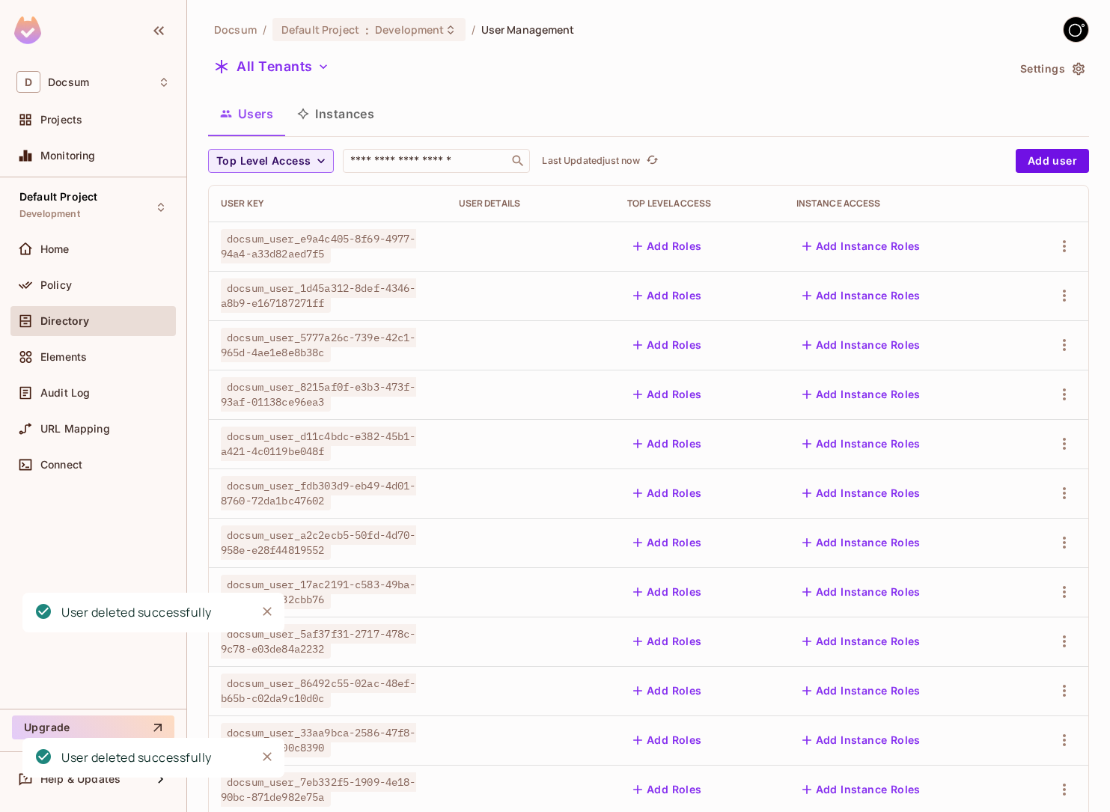
click at [1057, 257] on div at bounding box center [1052, 246] width 48 height 24
click at [1059, 248] on icon "button" at bounding box center [1064, 246] width 18 height 18
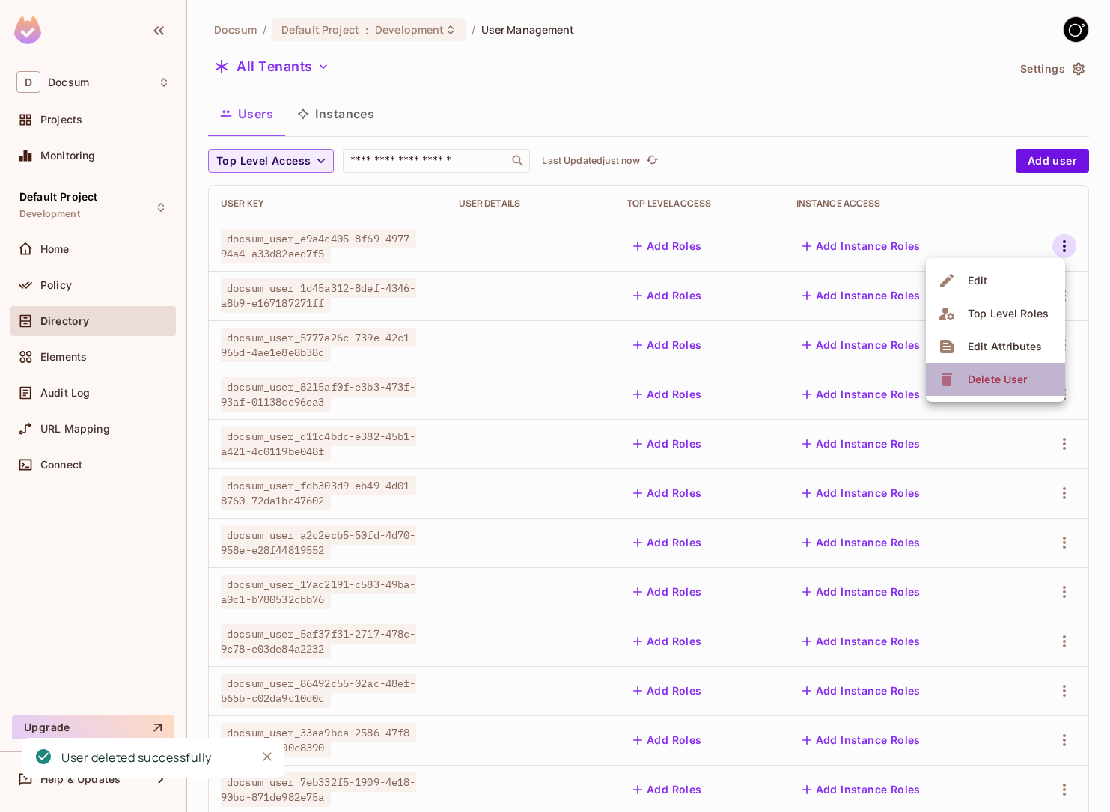
click at [935, 379] on li "Delete User" at bounding box center [995, 379] width 139 height 33
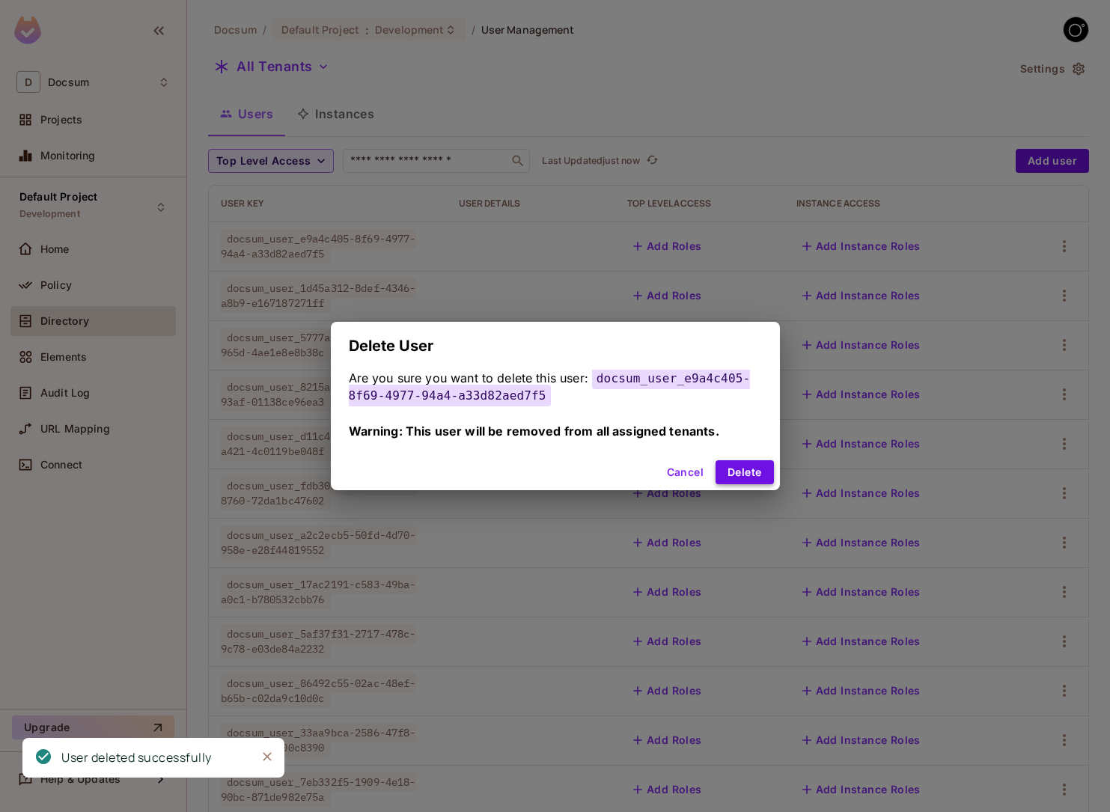
click at [758, 471] on button "Delete" at bounding box center [744, 472] width 58 height 24
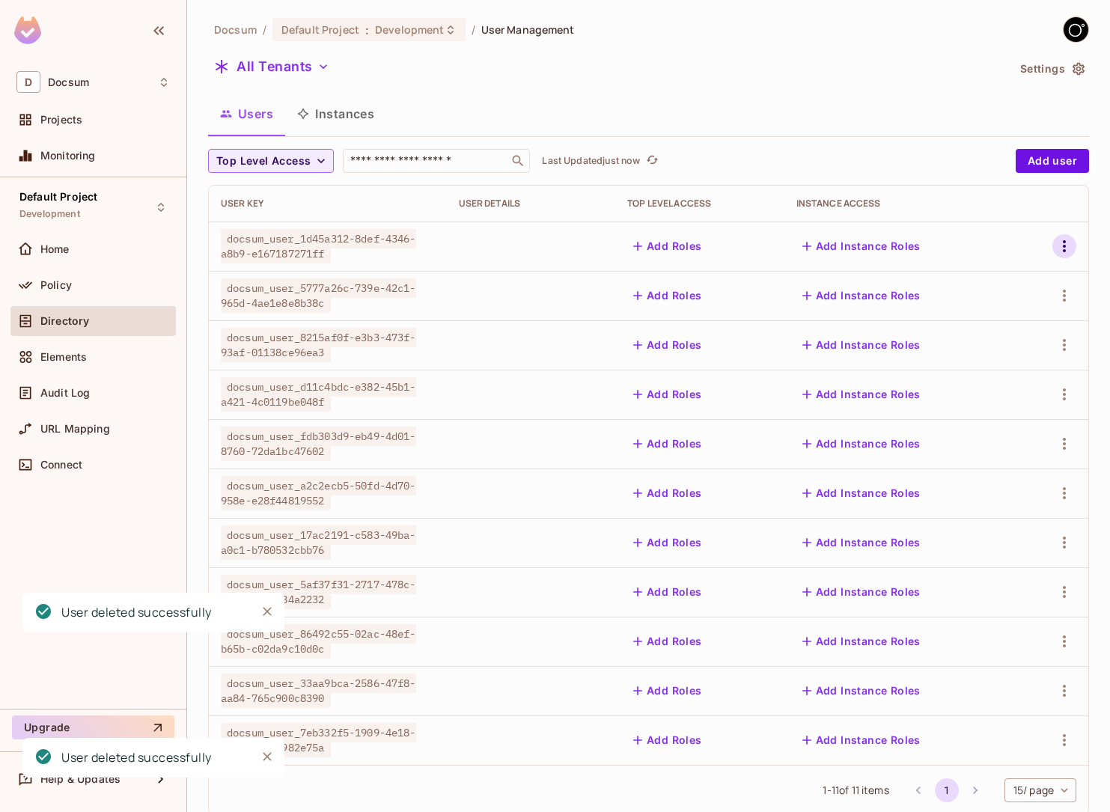
click at [1073, 251] on button "button" at bounding box center [1064, 246] width 24 height 24
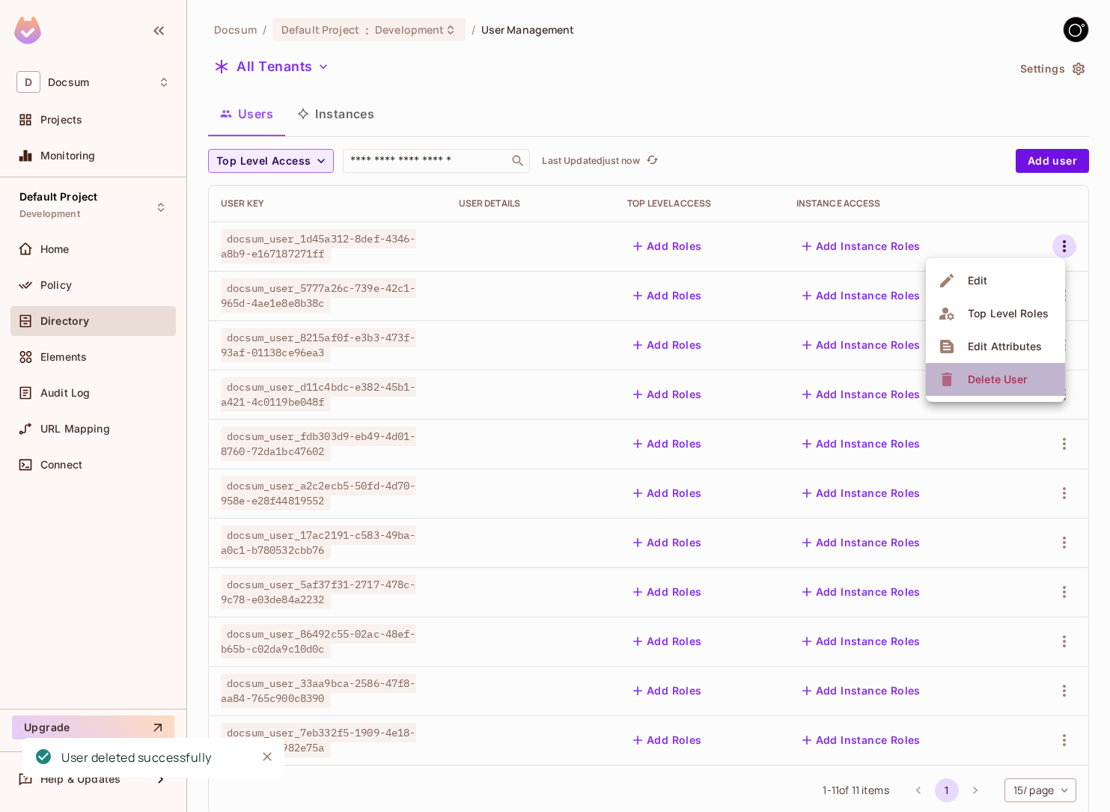
click at [989, 377] on div "Delete User" at bounding box center [997, 379] width 59 height 15
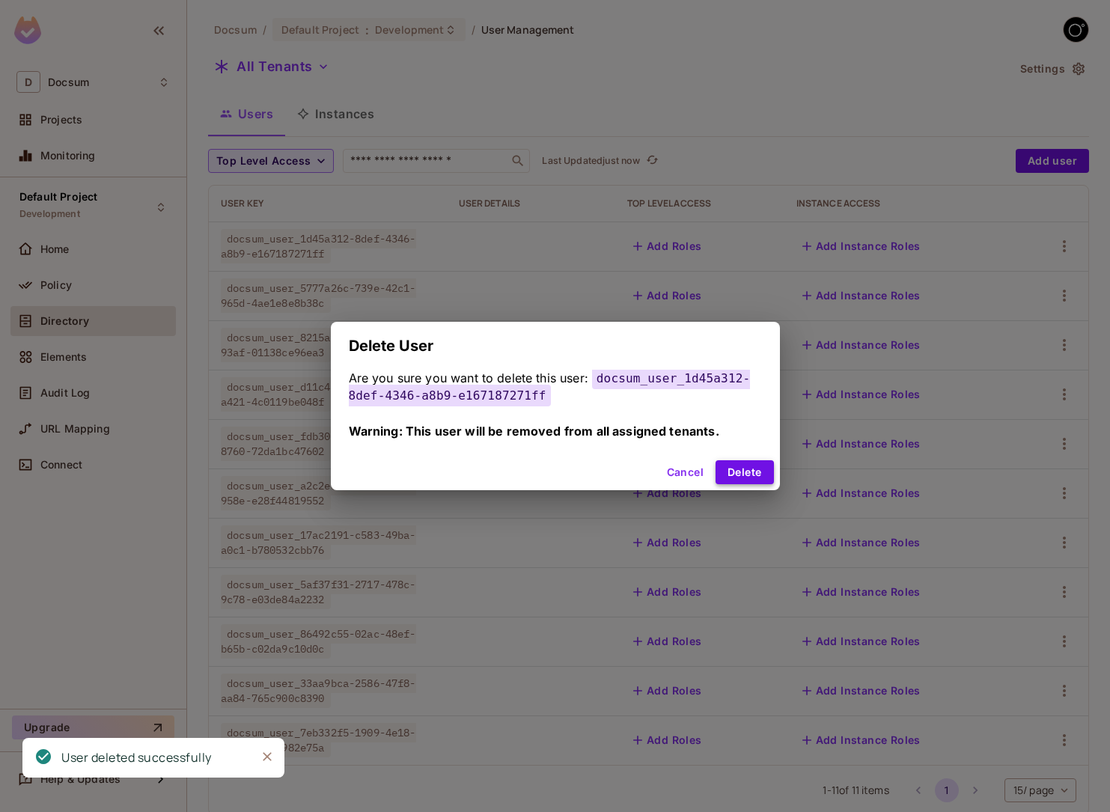
click at [757, 466] on button "Delete" at bounding box center [744, 472] width 58 height 24
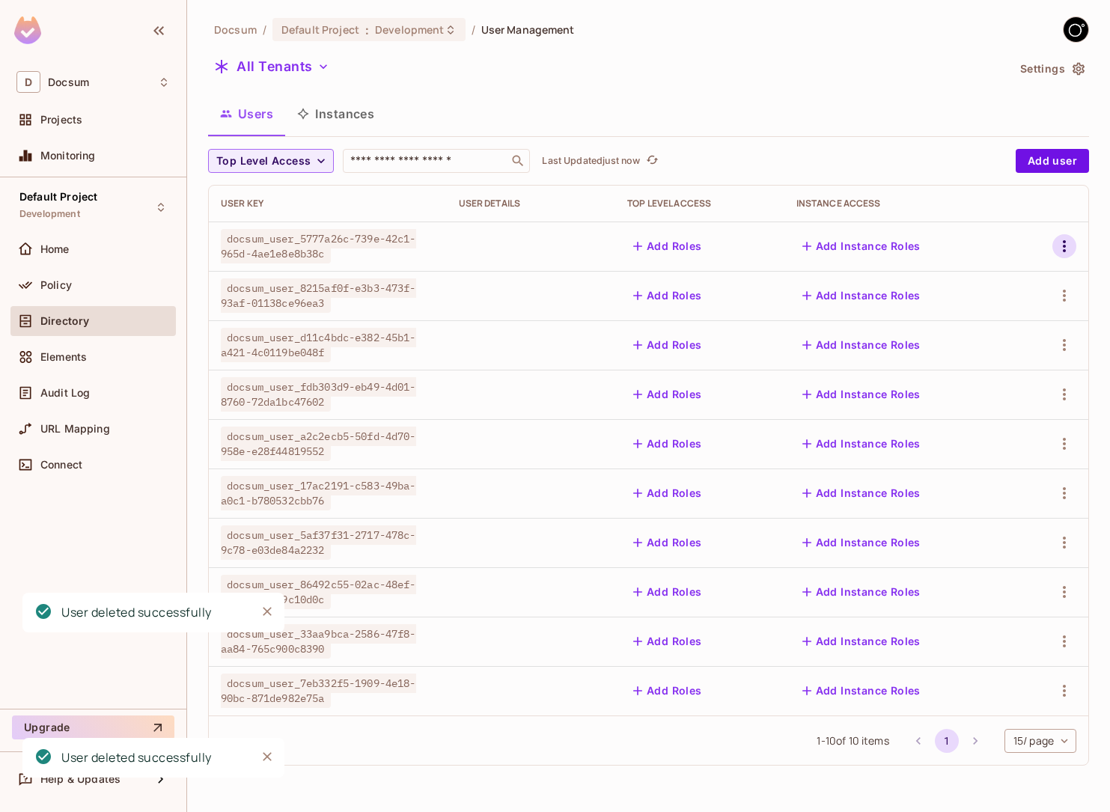
click at [1070, 244] on icon "button" at bounding box center [1064, 246] width 18 height 18
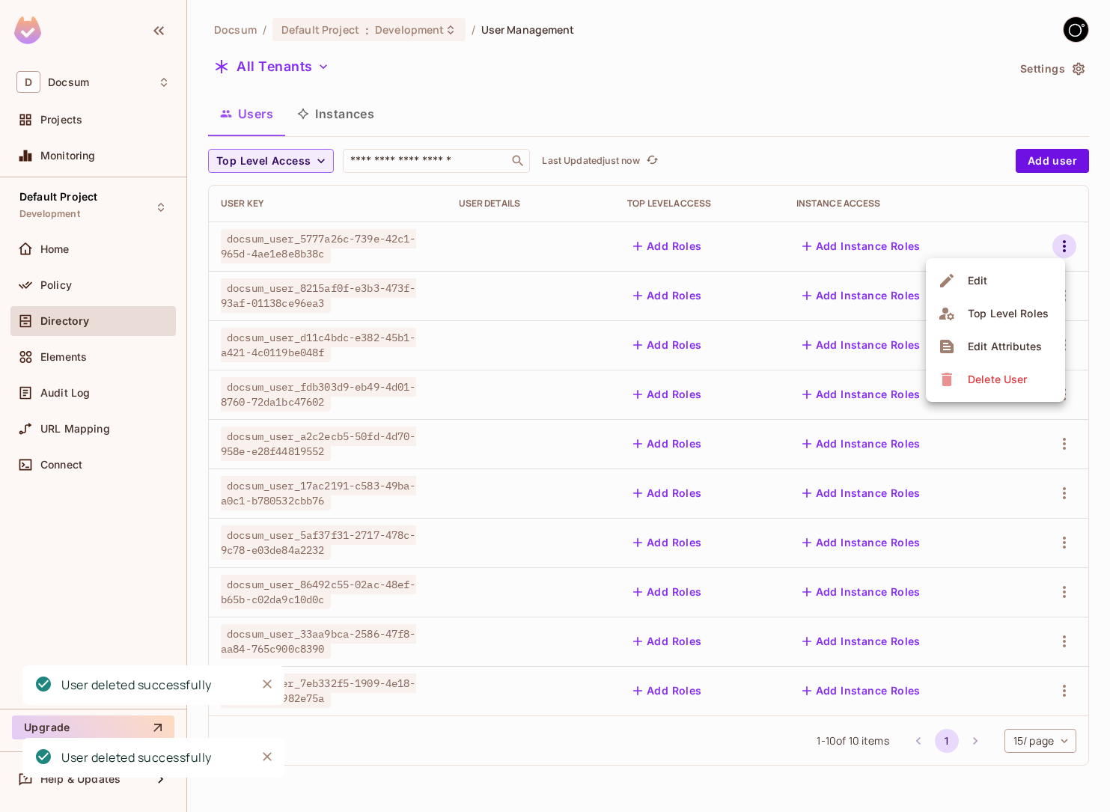
click at [980, 379] on div "Delete User" at bounding box center [997, 379] width 59 height 15
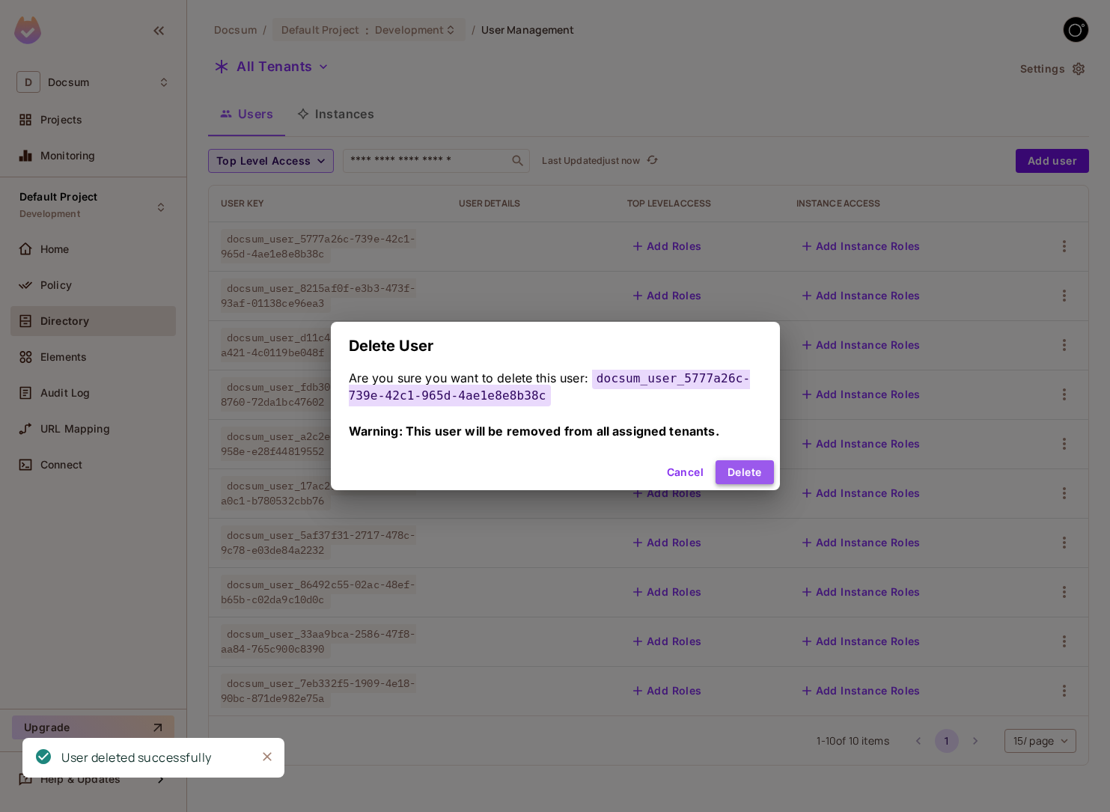
click at [740, 467] on button "Delete" at bounding box center [744, 472] width 58 height 24
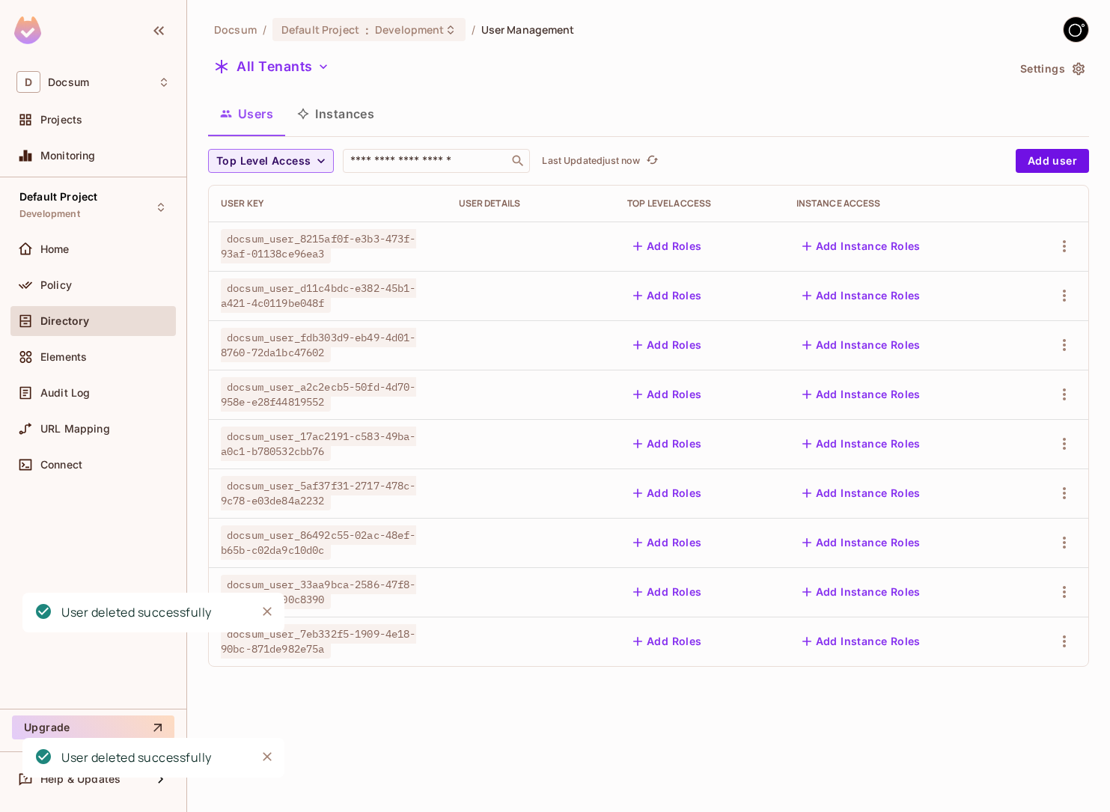
click at [1049, 241] on div at bounding box center [1052, 246] width 48 height 24
click at [1056, 241] on icon "button" at bounding box center [1064, 246] width 18 height 18
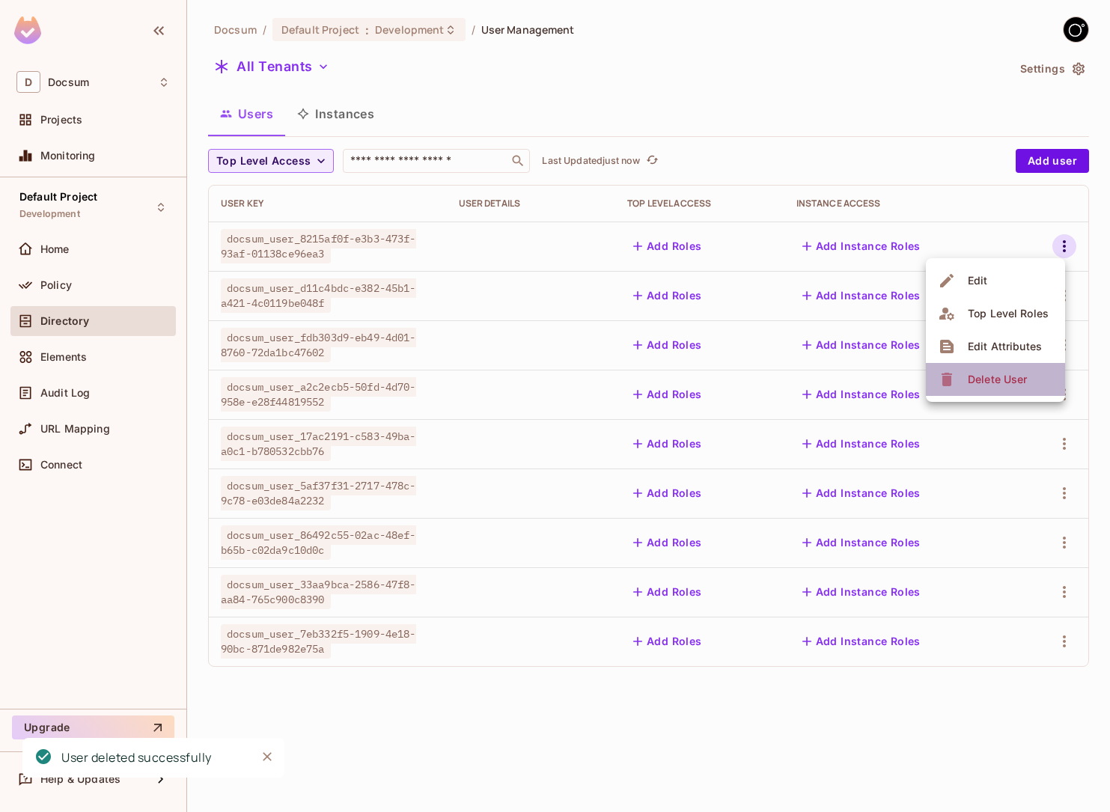
click at [954, 378] on icon at bounding box center [947, 379] width 18 height 18
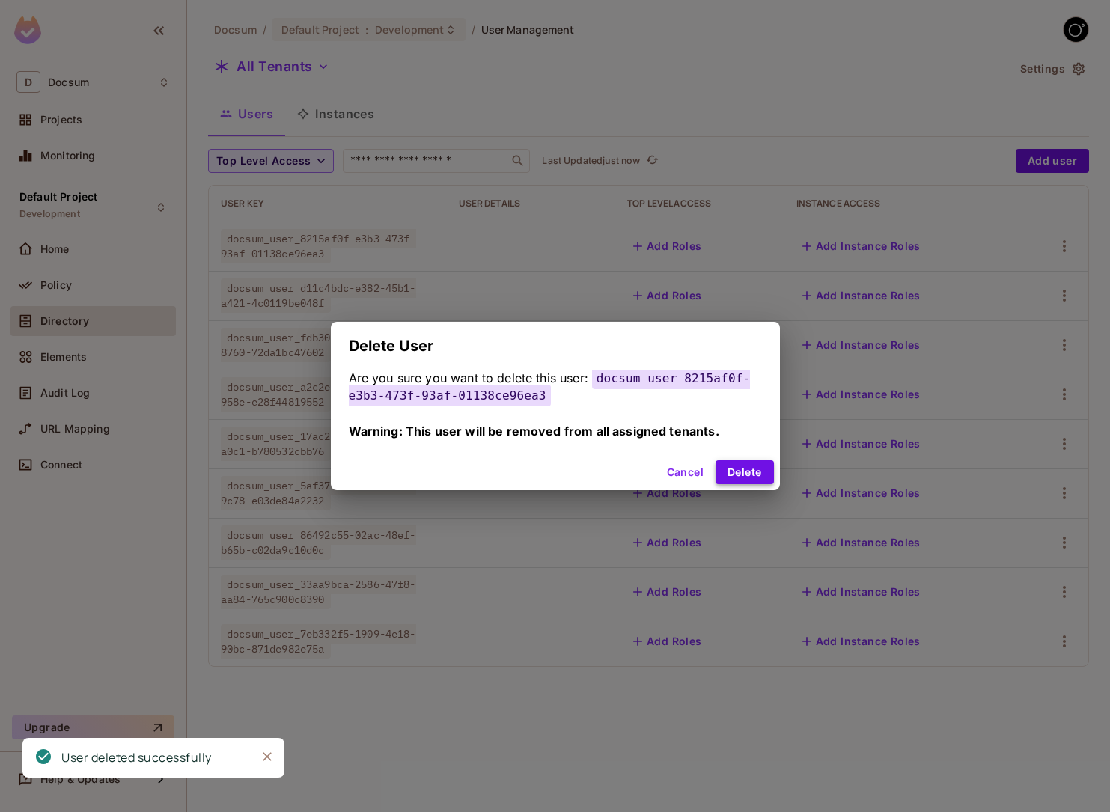
click at [739, 468] on button "Delete" at bounding box center [744, 472] width 58 height 24
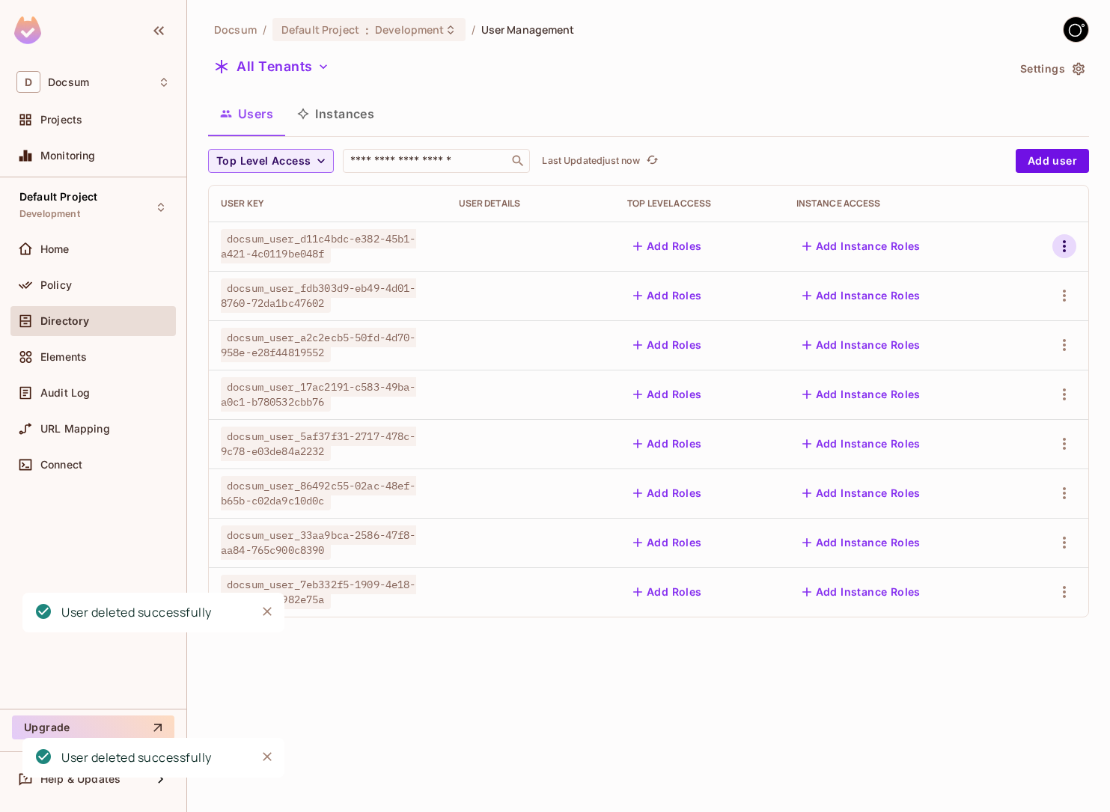
click at [1066, 246] on icon "button" at bounding box center [1064, 246] width 18 height 18
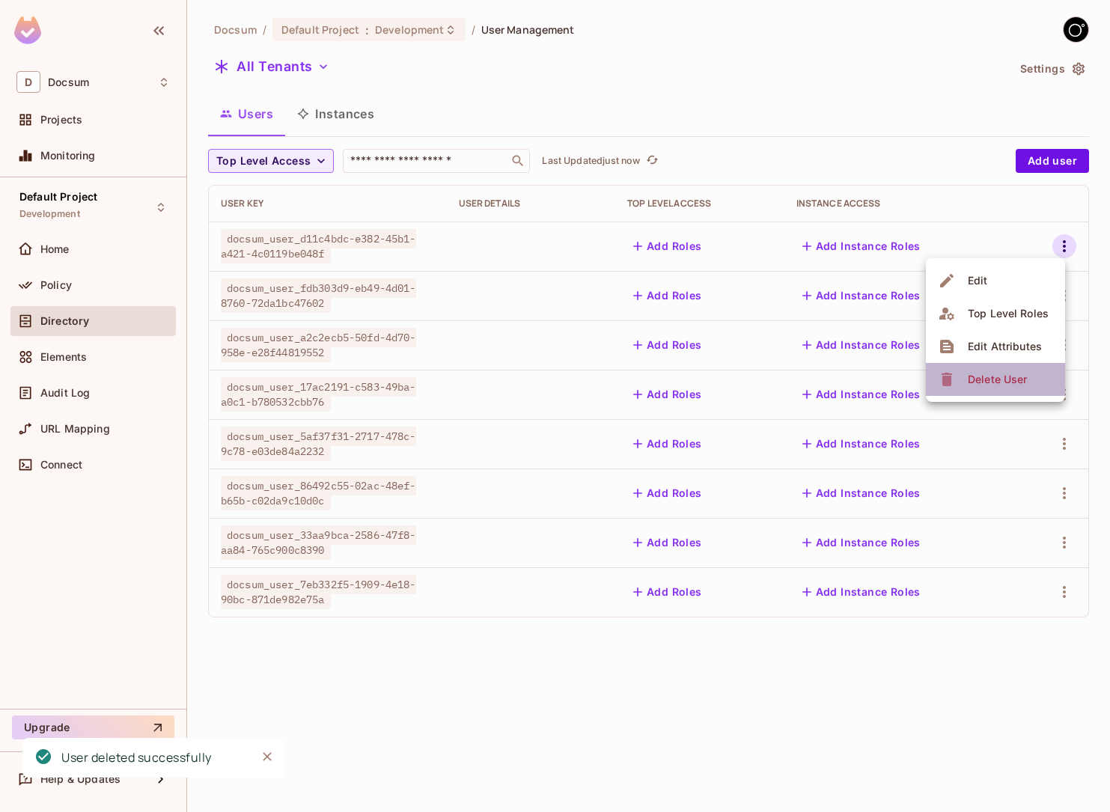
click at [978, 384] on div "Delete User" at bounding box center [997, 379] width 59 height 15
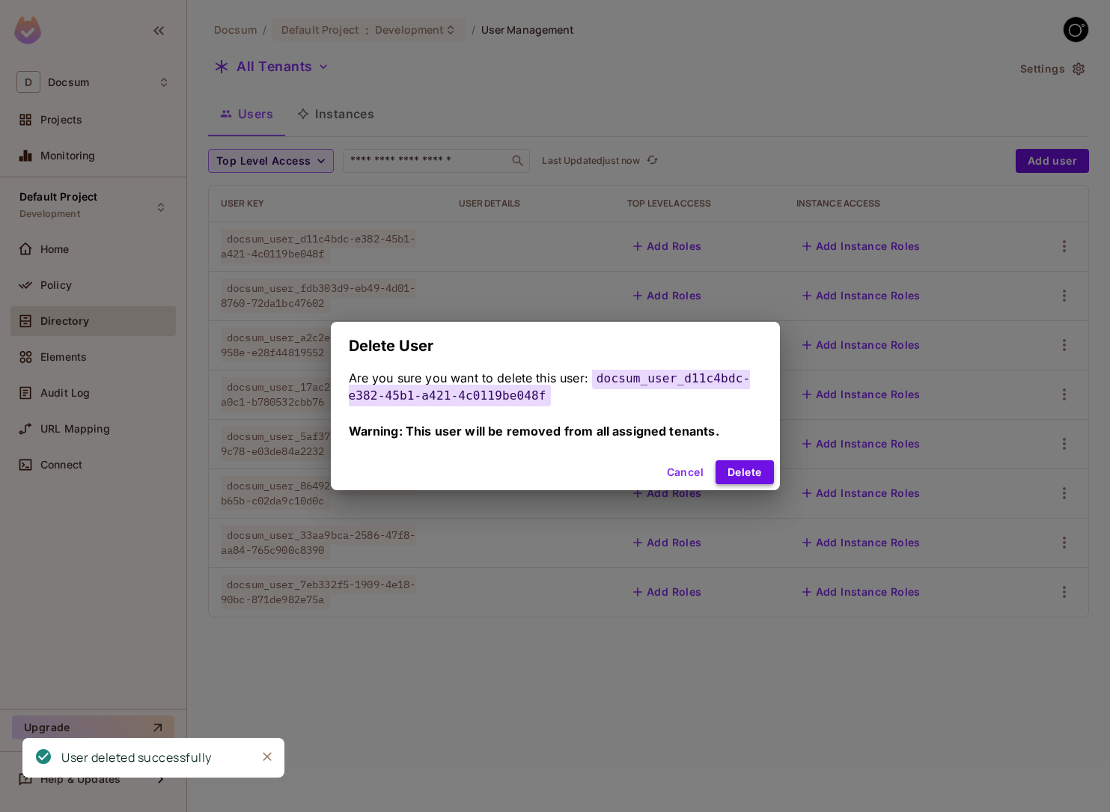
click at [731, 469] on button "Delete" at bounding box center [744, 472] width 58 height 24
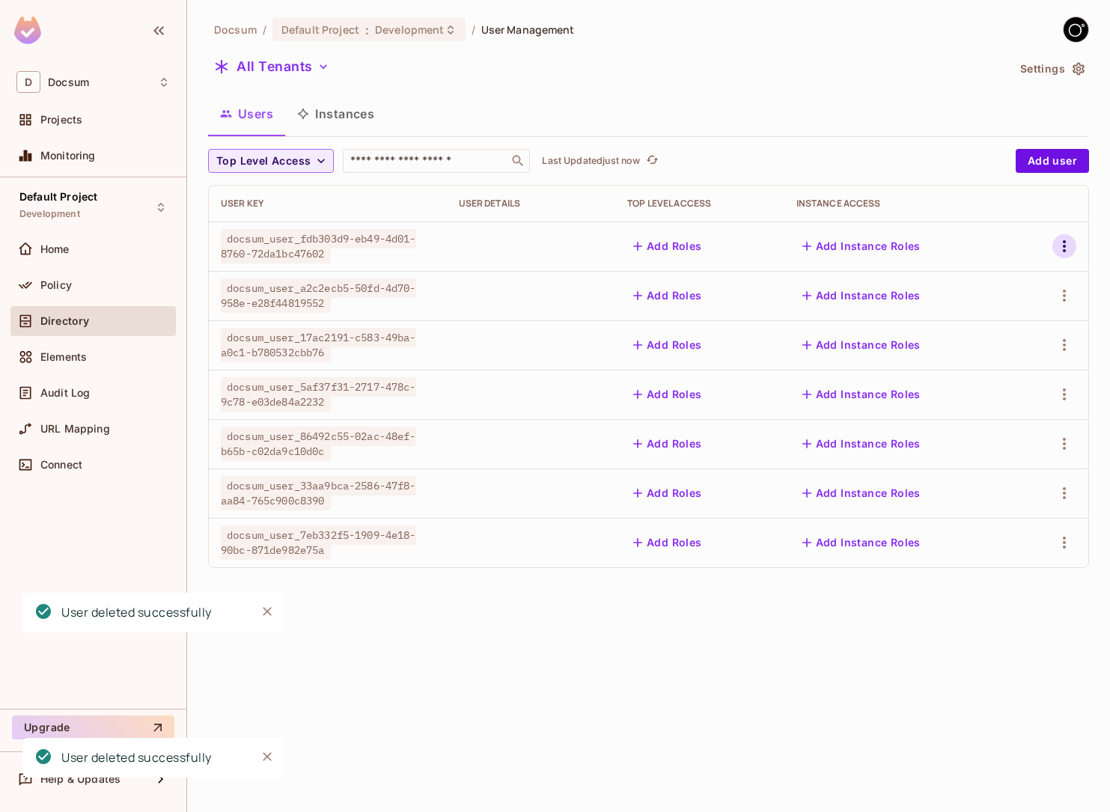
click at [1072, 244] on icon "button" at bounding box center [1064, 246] width 18 height 18
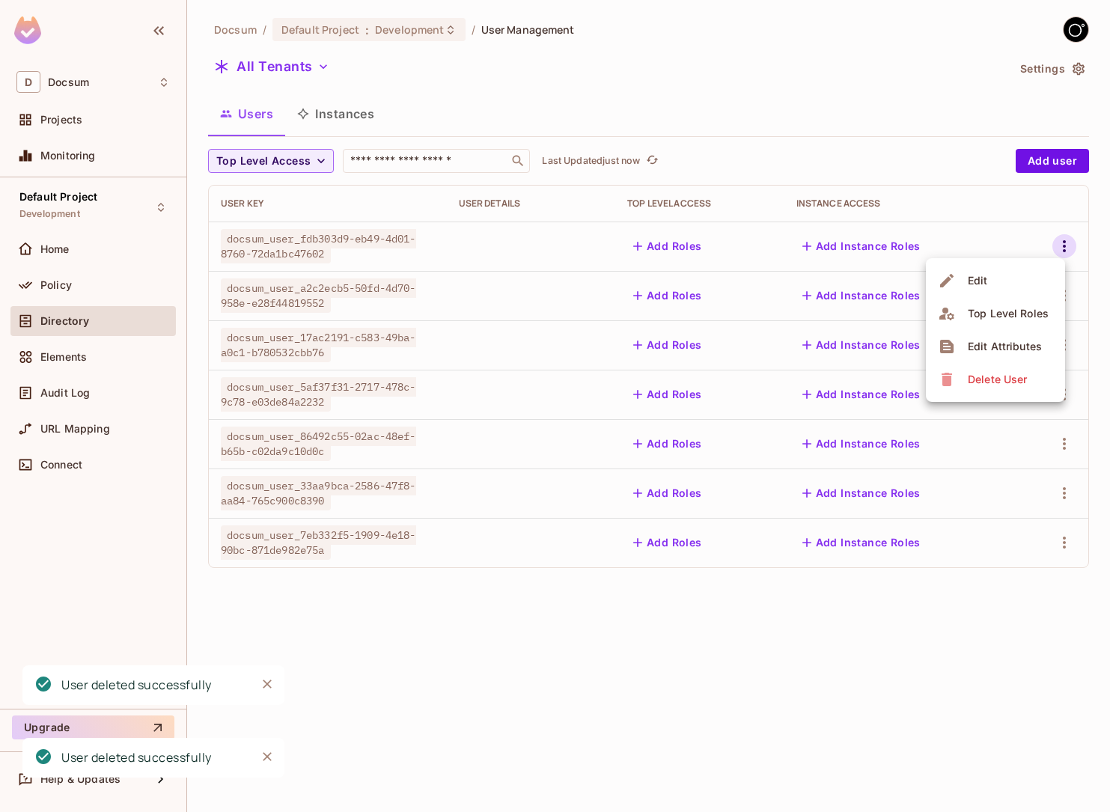
click at [956, 377] on div "Delete User" at bounding box center [985, 379] width 94 height 24
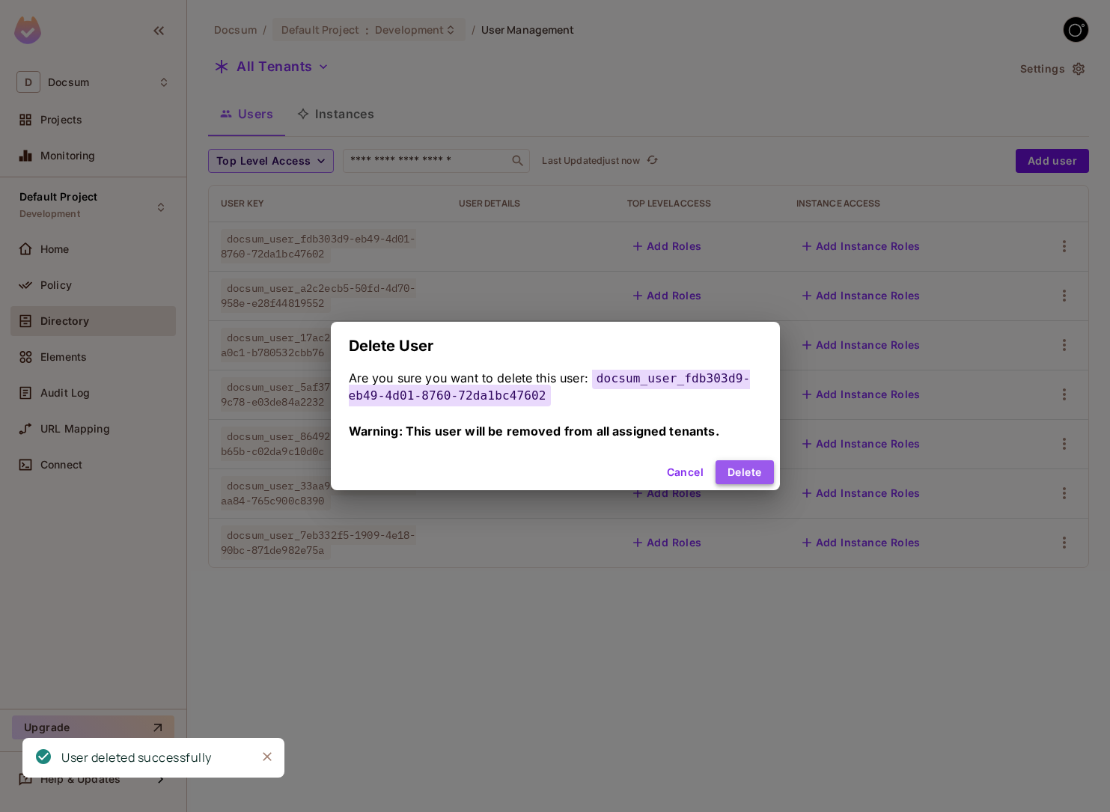
click at [729, 465] on button "Delete" at bounding box center [744, 472] width 58 height 24
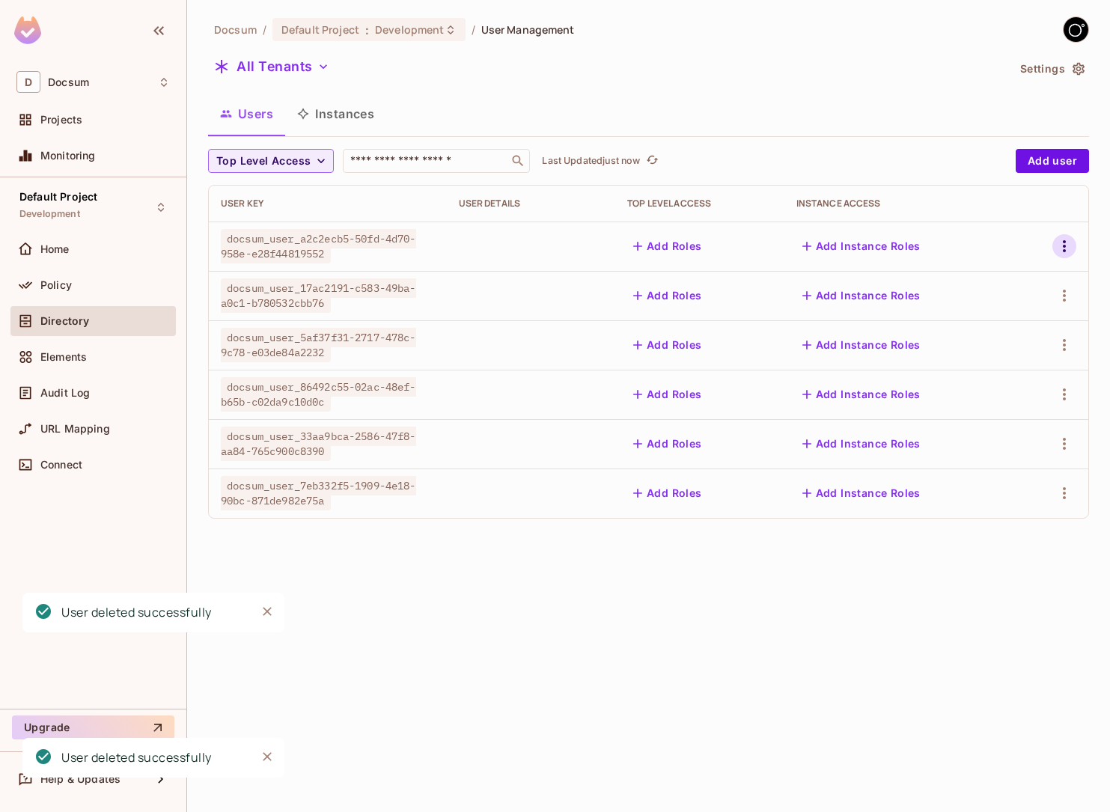
click at [1069, 248] on icon "button" at bounding box center [1064, 246] width 18 height 18
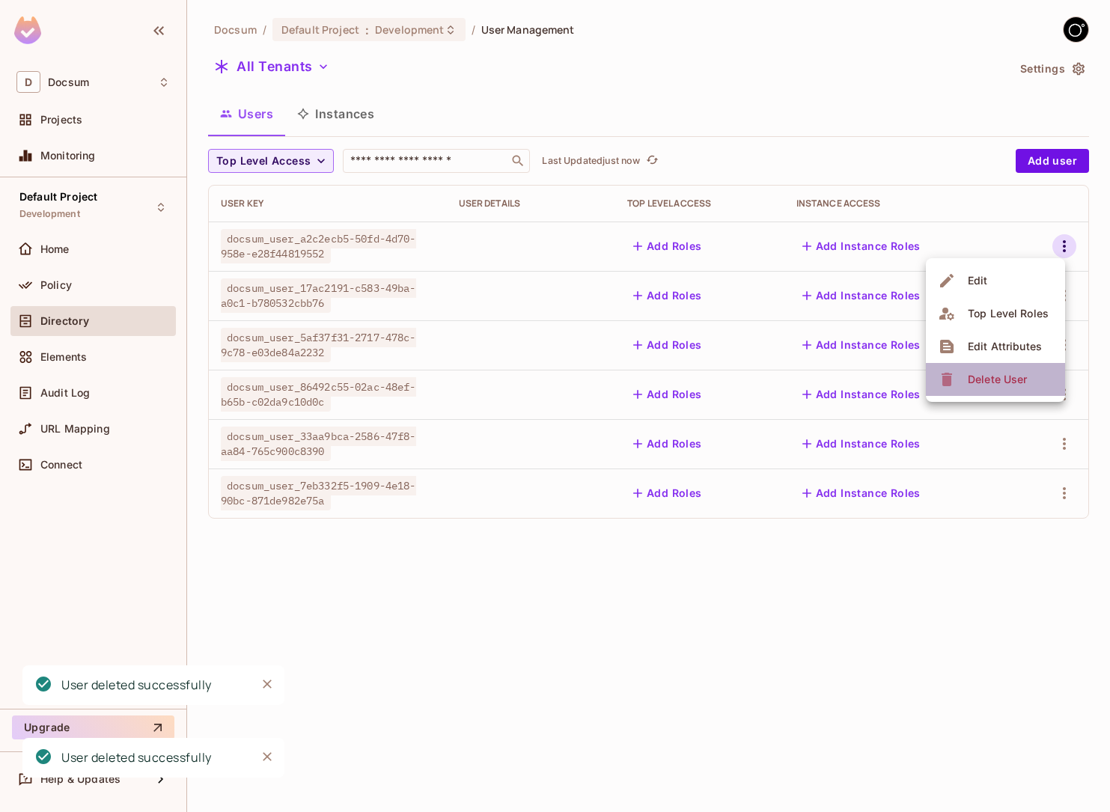
click at [963, 387] on span "Delete User" at bounding box center [997, 379] width 68 height 24
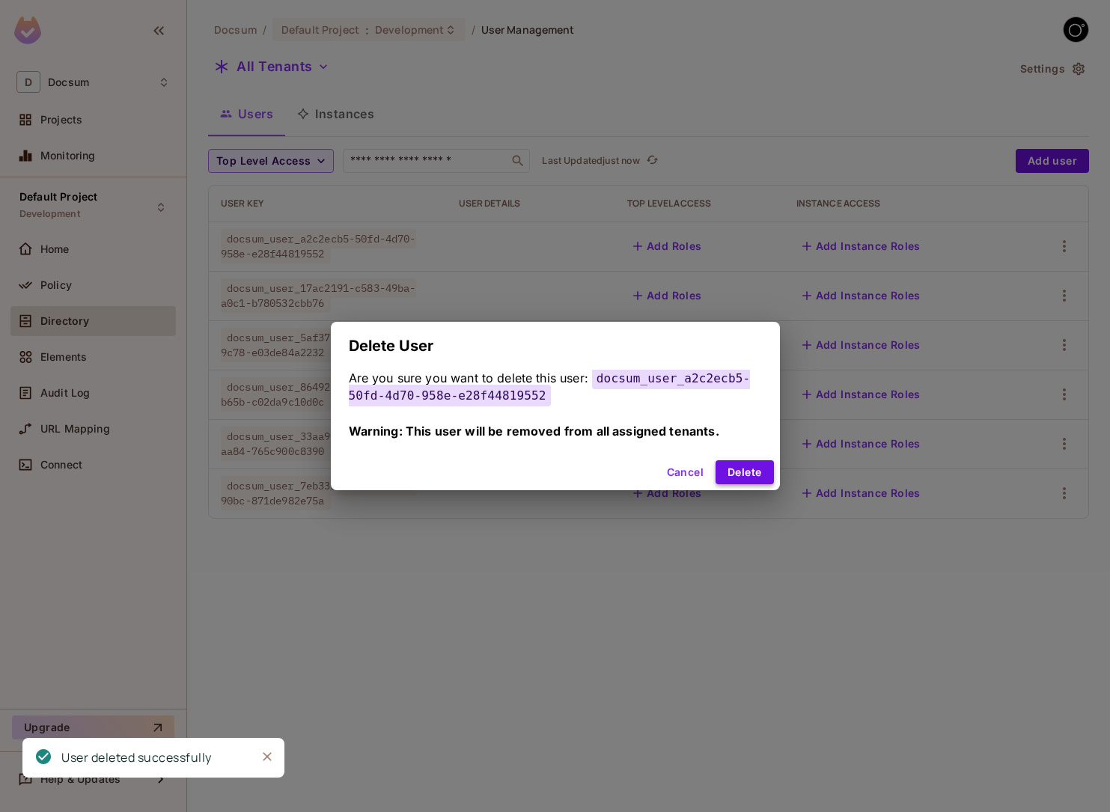
click at [743, 461] on button "Delete" at bounding box center [744, 472] width 58 height 24
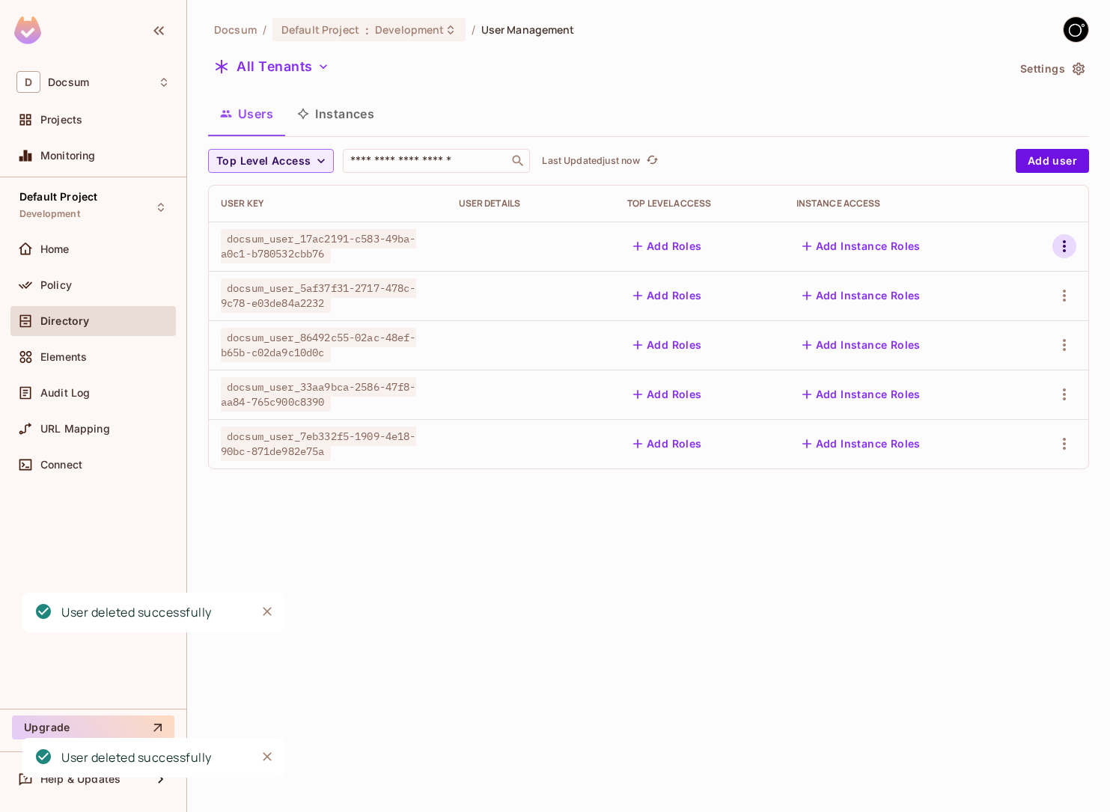
click at [1063, 250] on icon "button" at bounding box center [1064, 246] width 18 height 18
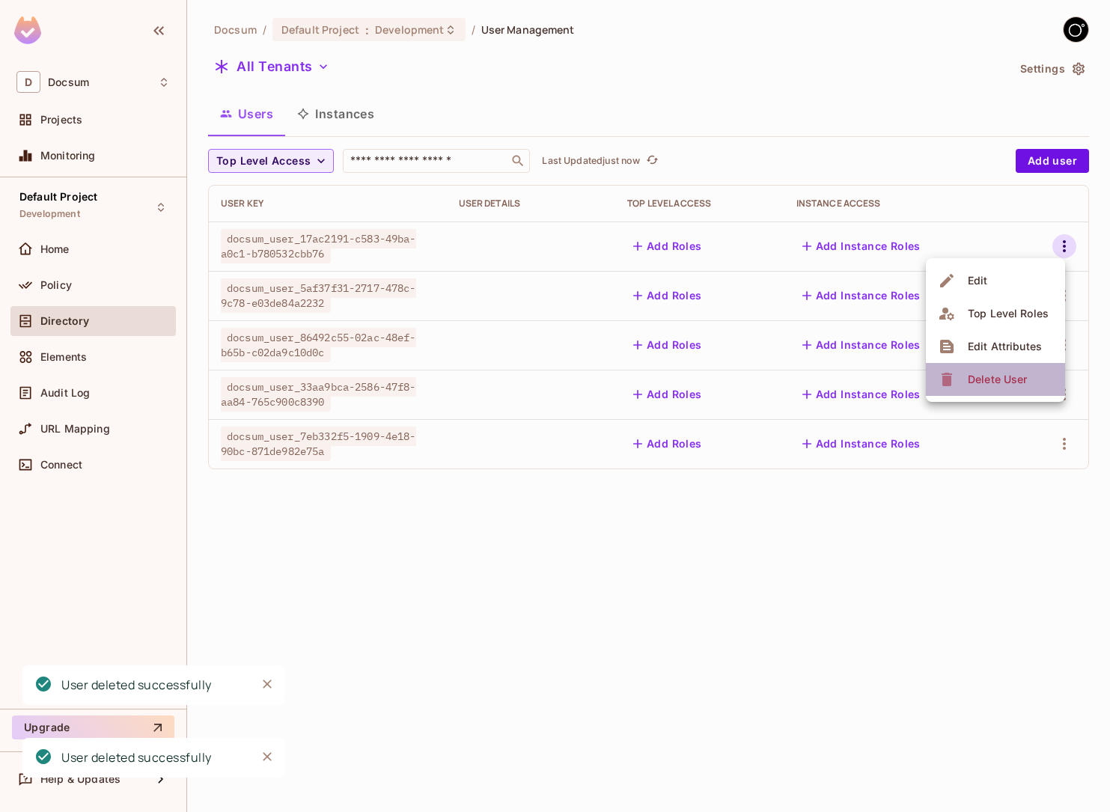
click at [955, 391] on li "Delete User" at bounding box center [995, 379] width 139 height 33
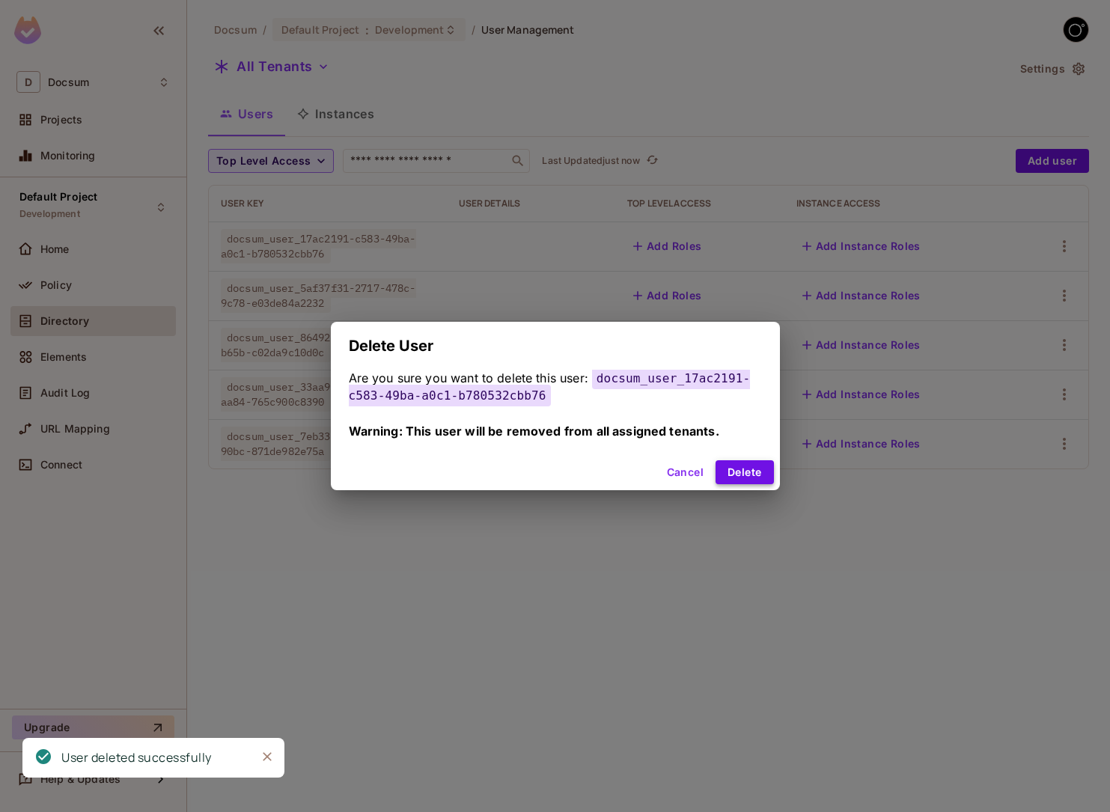
drag, startPoint x: 728, startPoint y: 484, endPoint x: 729, endPoint y: 477, distance: 7.5
click at [729, 477] on div "Cancel Delete" at bounding box center [555, 472] width 449 height 36
click at [729, 477] on button "Delete" at bounding box center [744, 472] width 58 height 24
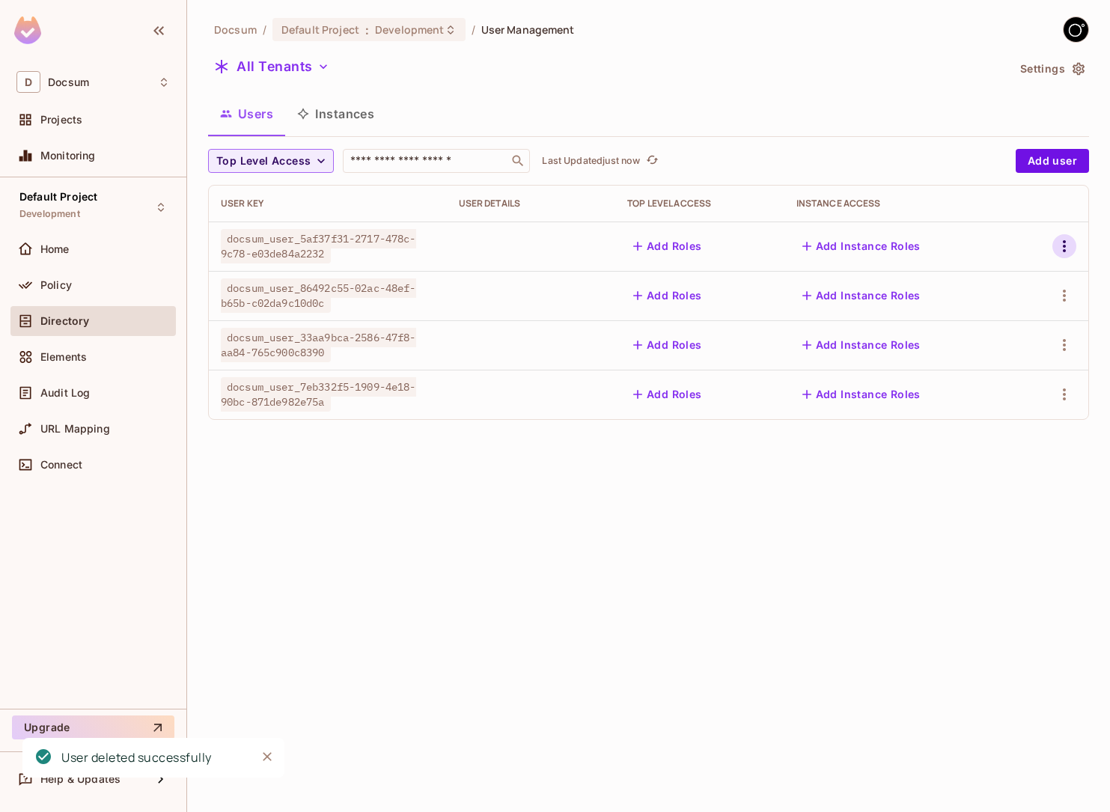
click at [1068, 248] on icon "button" at bounding box center [1064, 246] width 18 height 18
click at [968, 372] on div "Delete User" at bounding box center [997, 379] width 59 height 15
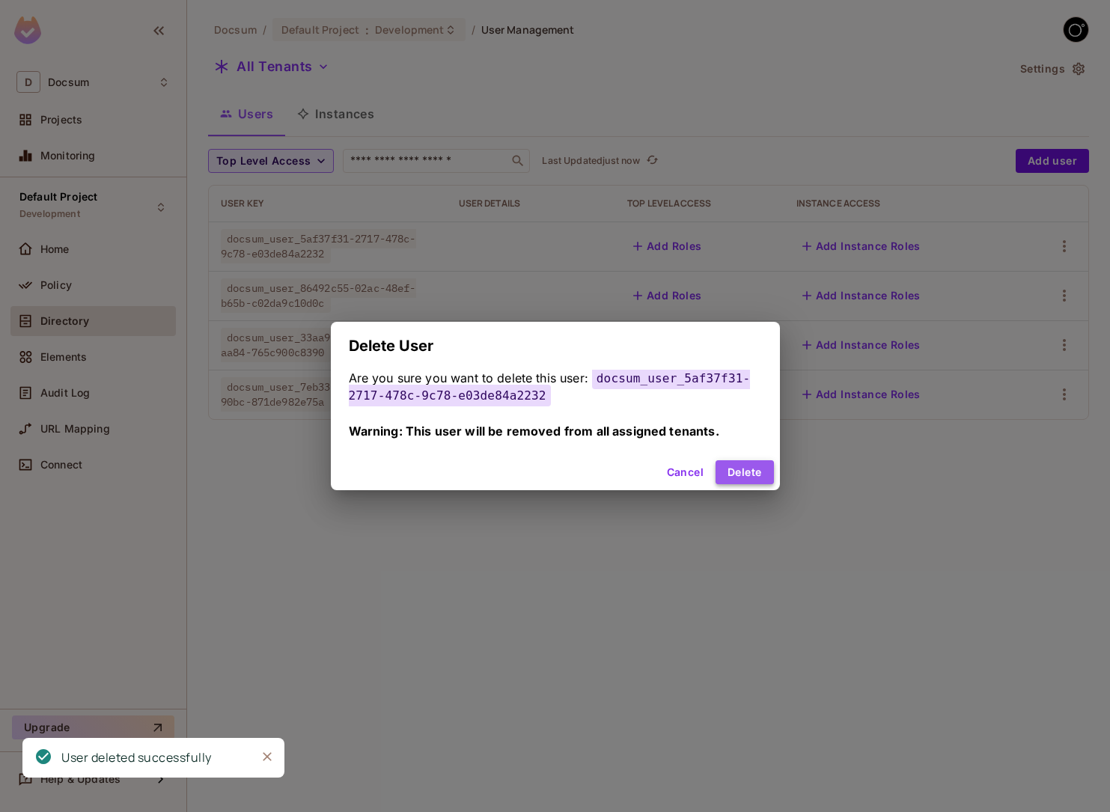
click at [733, 471] on button "Delete" at bounding box center [744, 472] width 58 height 24
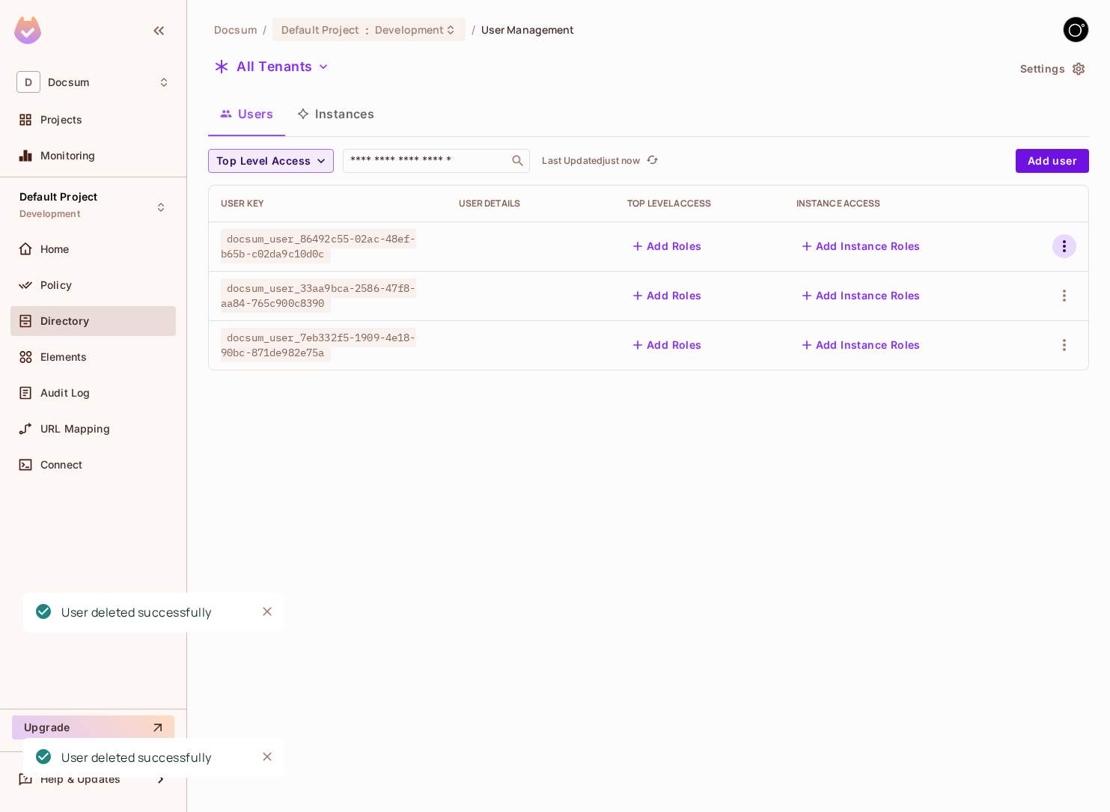
click at [1071, 248] on icon "button" at bounding box center [1064, 246] width 18 height 18
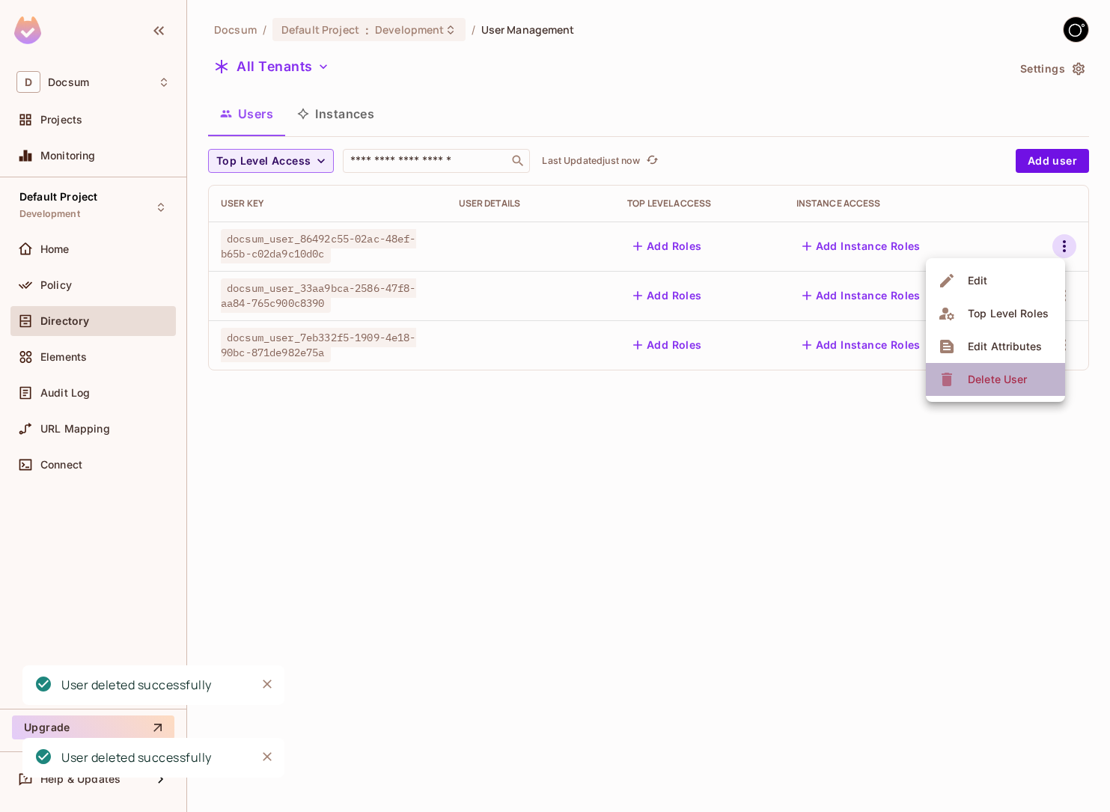
click at [991, 382] on div "Delete User" at bounding box center [997, 379] width 59 height 15
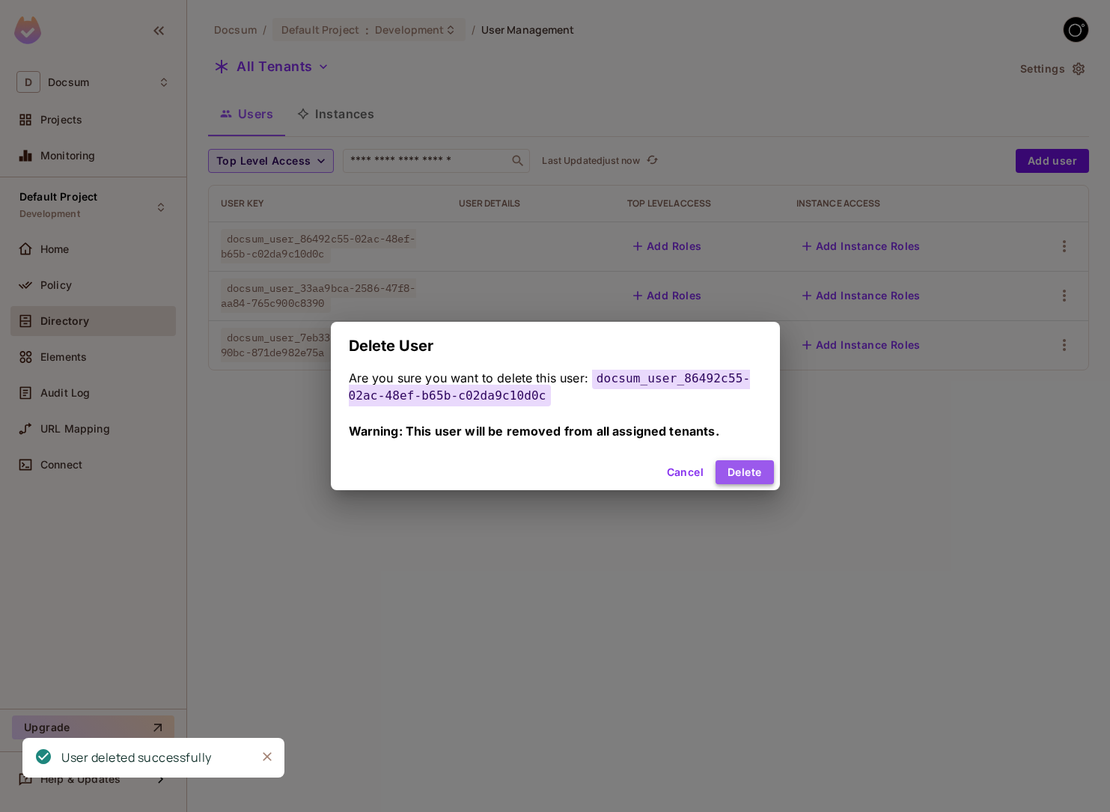
click at [748, 475] on button "Delete" at bounding box center [744, 472] width 58 height 24
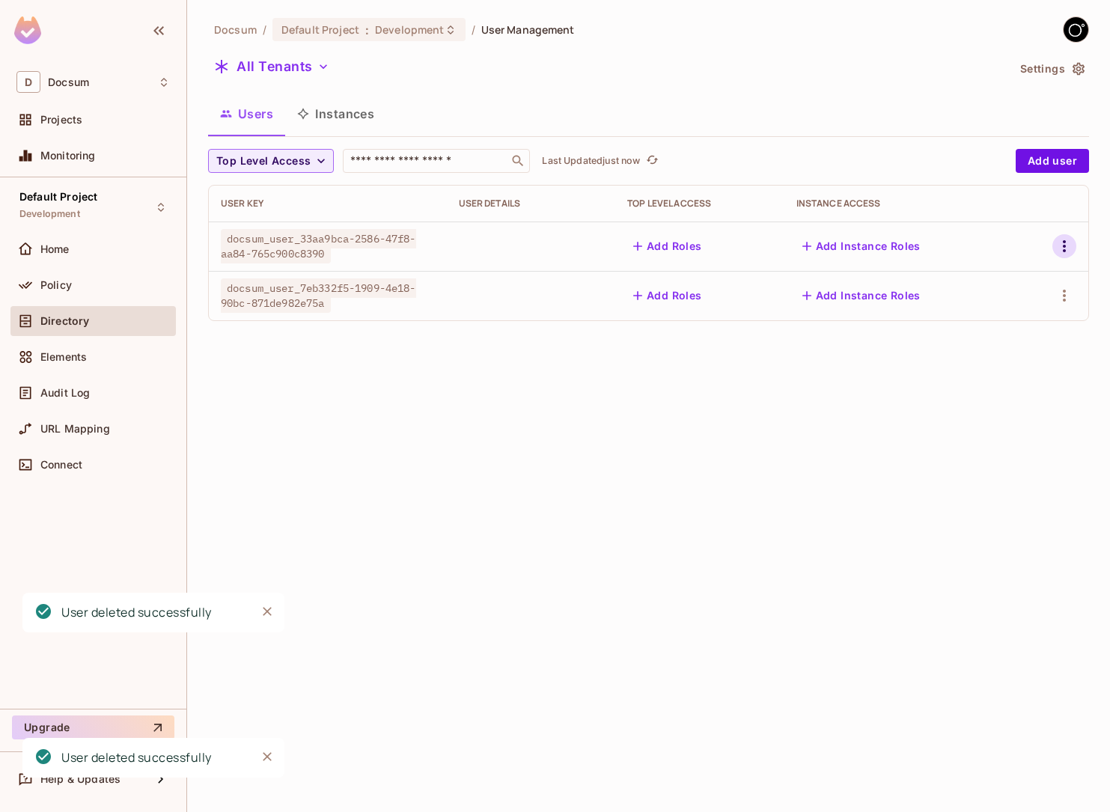
click at [1066, 252] on icon "button" at bounding box center [1064, 246] width 18 height 18
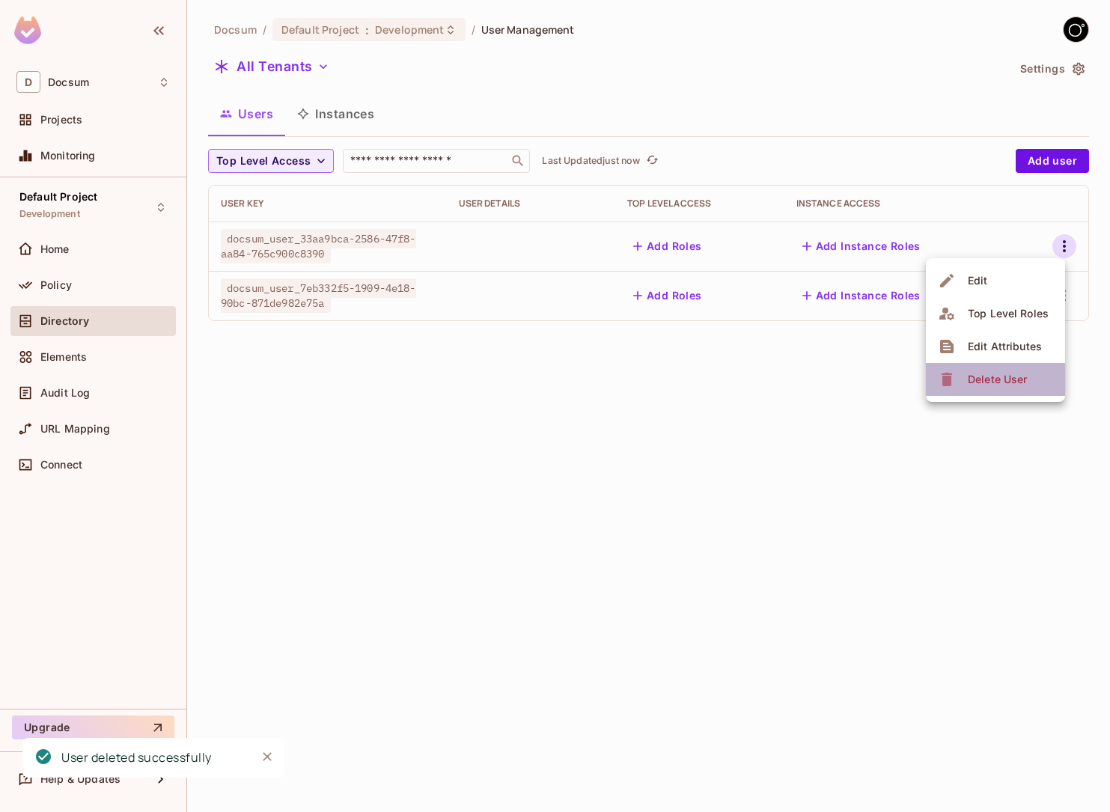
click at [977, 377] on div "Delete User" at bounding box center [997, 379] width 59 height 15
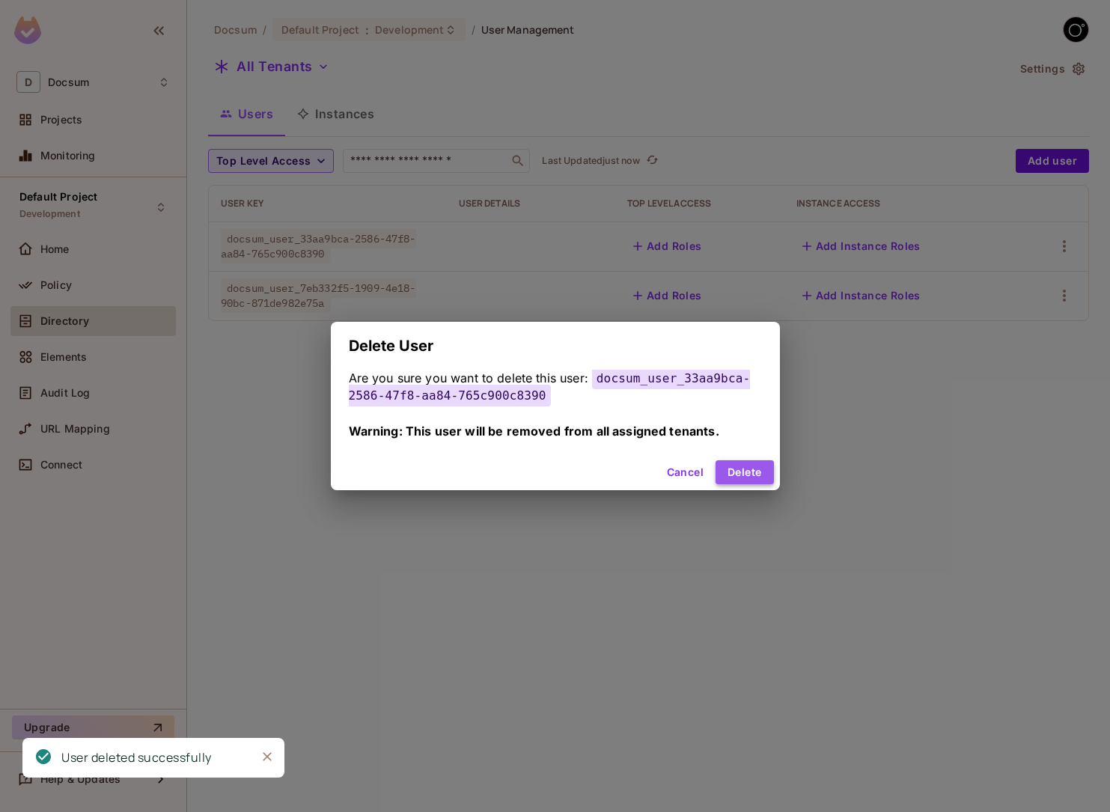
click at [745, 463] on button "Delete" at bounding box center [744, 472] width 58 height 24
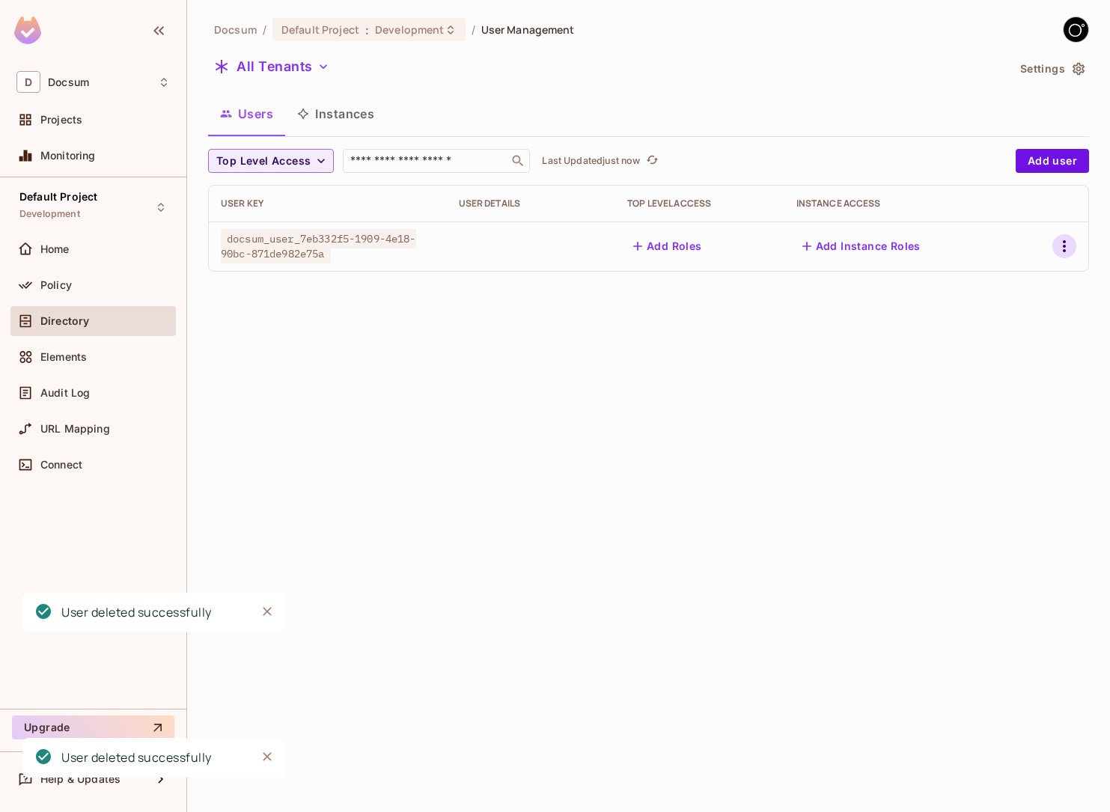
click at [1065, 239] on icon "button" at bounding box center [1064, 246] width 18 height 18
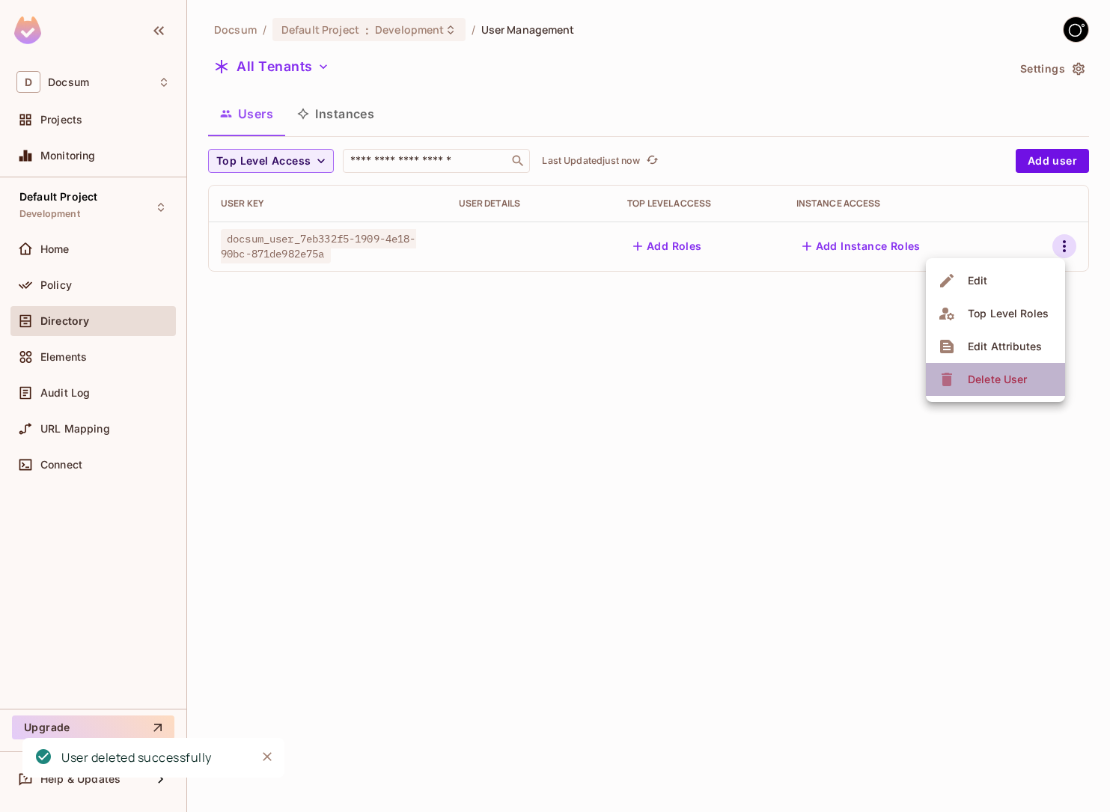
click at [953, 385] on icon at bounding box center [947, 379] width 18 height 18
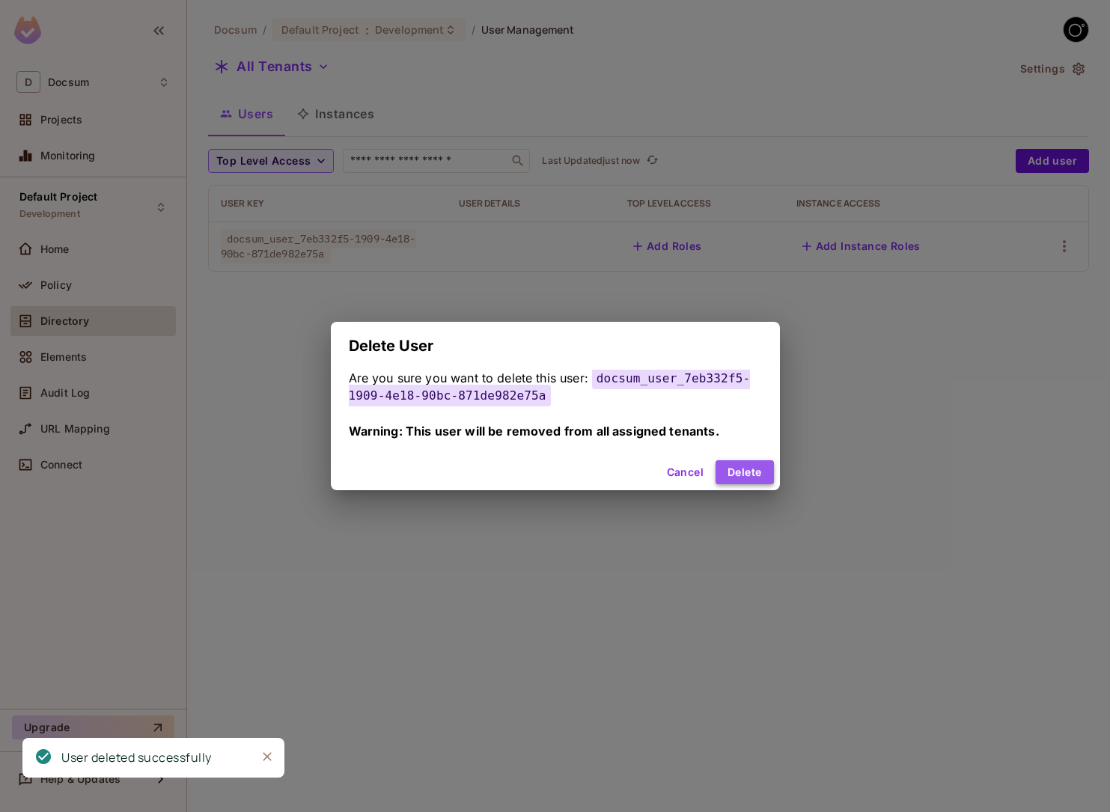
click at [735, 468] on button "Delete" at bounding box center [744, 472] width 58 height 24
